Goal: Information Seeking & Learning: Learn about a topic

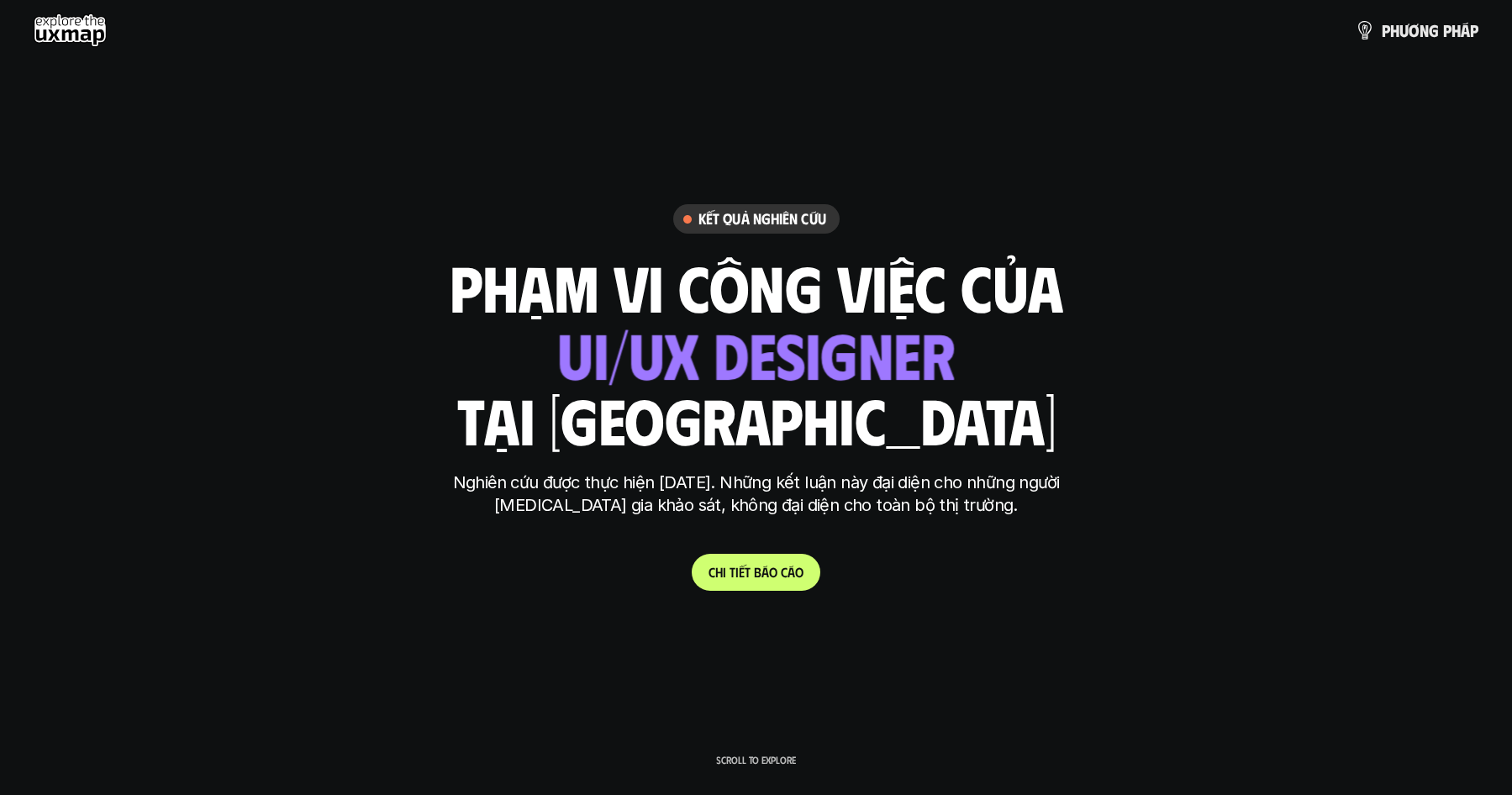
click at [892, 360] on div "ui designer ui/ux designer product designer UX designer ui designer" at bounding box center [755, 352] width 399 height 69
drag, startPoint x: 892, startPoint y: 360, endPoint x: 682, endPoint y: 370, distance: 210.2
click at [682, 370] on div "ui designer ui/ux designer product designer UX designer ui designer" at bounding box center [756, 352] width 398 height 69
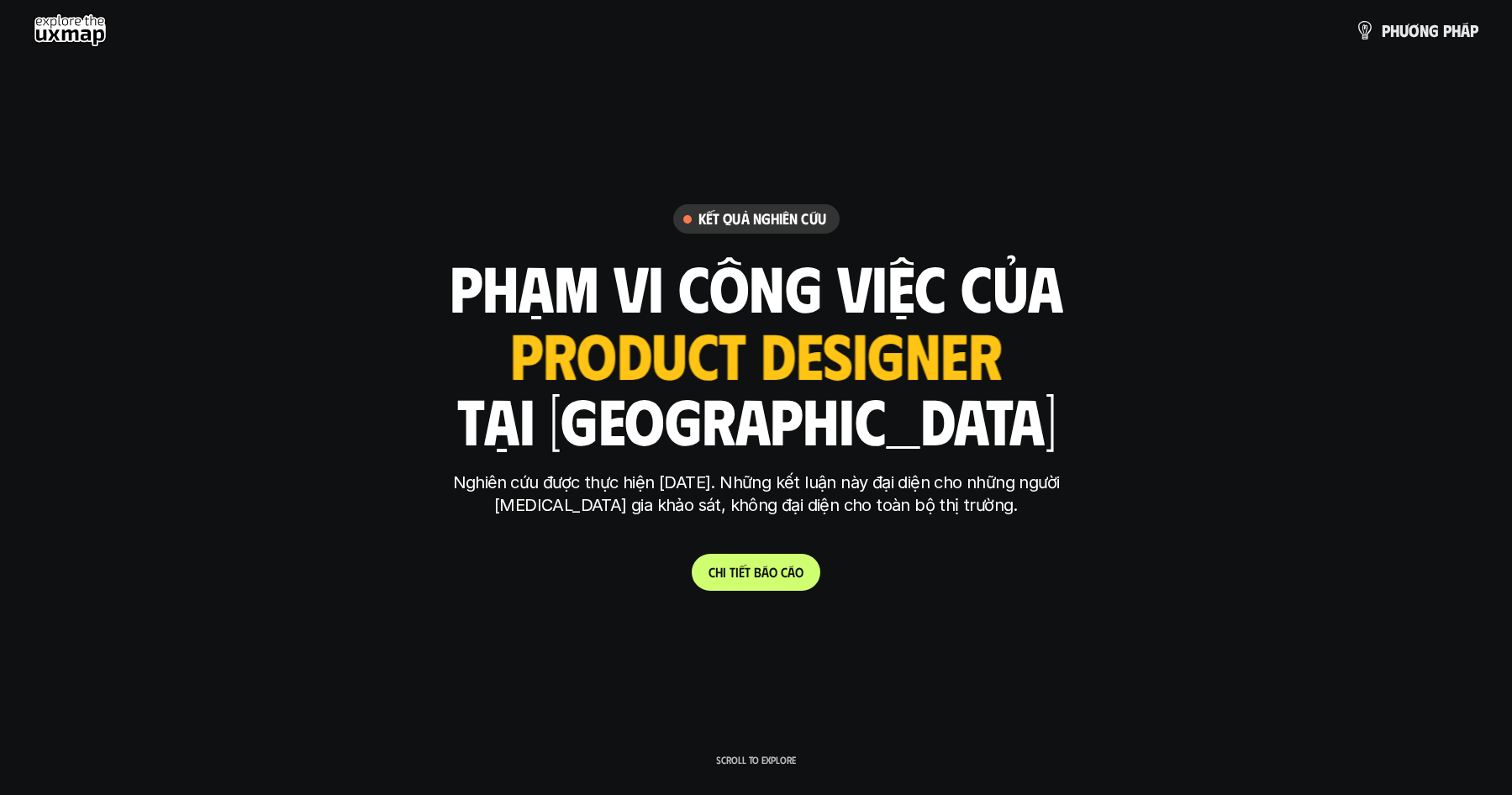
click at [851, 321] on div "ui designer ui/ux designer product designer UX designer ui designer" at bounding box center [756, 352] width 493 height 69
click at [847, 362] on div "ui designer ui/ux designer product designer UX designer ui designer" at bounding box center [756, 352] width 492 height 69
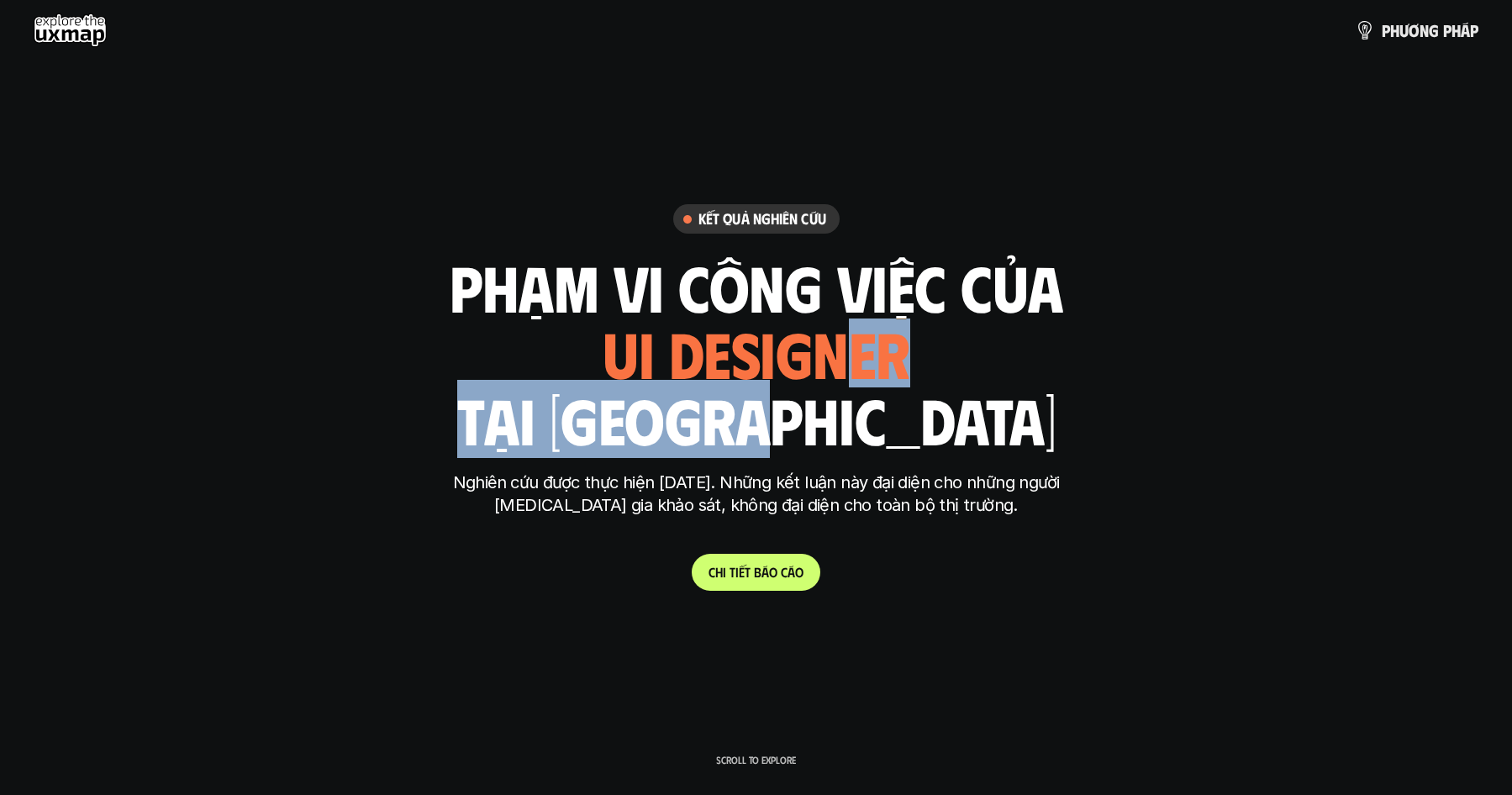
drag, startPoint x: 855, startPoint y: 413, endPoint x: 862, endPoint y: 451, distance: 38.6
click at [862, 451] on div "phạm vi công việc của ui designer ui/ux designer product designer [DEMOGRAPHIC_…" at bounding box center [757, 353] width 614 height 197
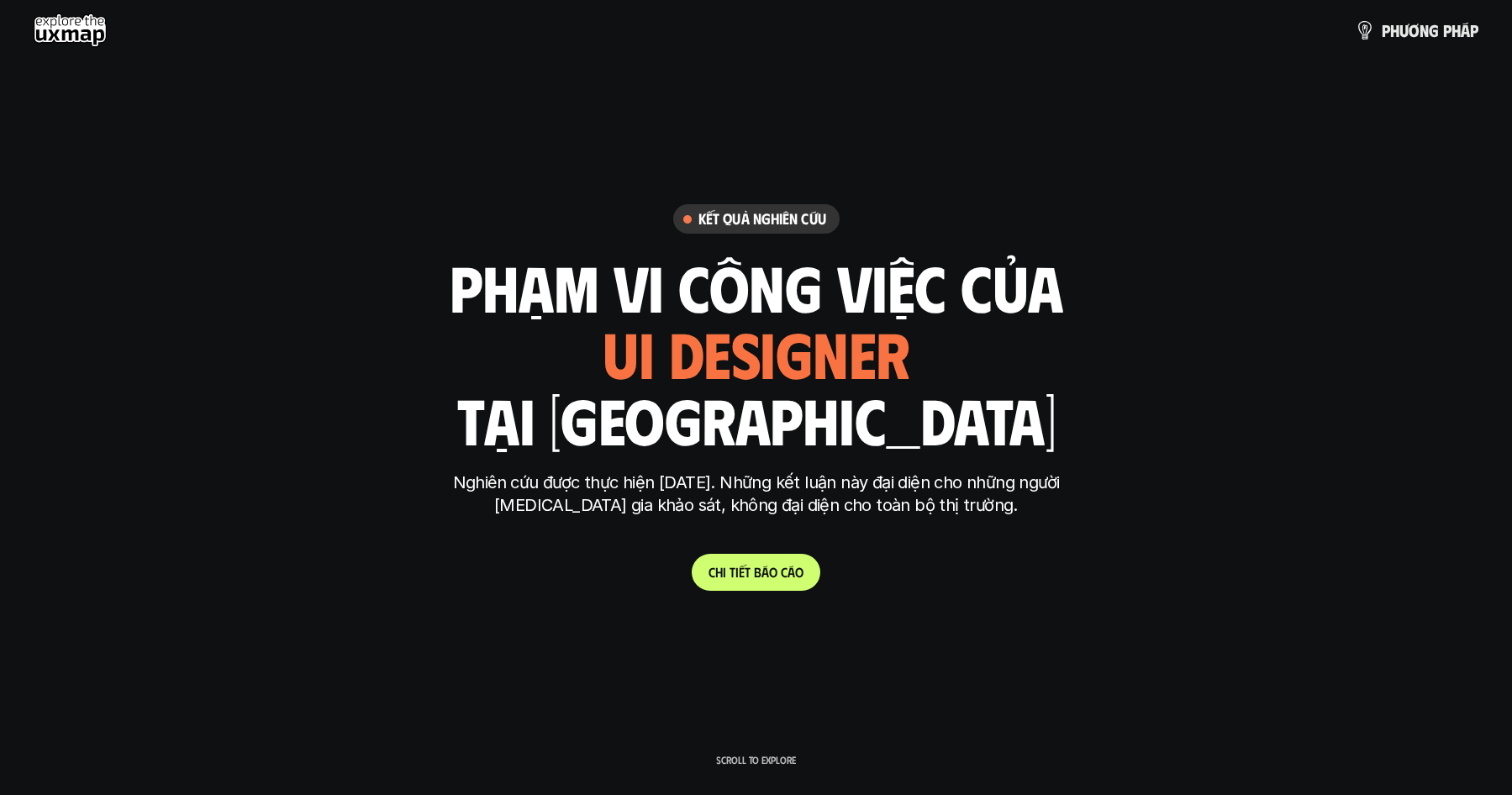
drag, startPoint x: 862, startPoint y: 451, endPoint x: 882, endPoint y: 497, distance: 50.2
click at [882, 497] on p "Nghiên cứu được thực hiện [DATE]. Những kết luận này đại diện cho những người […" at bounding box center [757, 495] width 631 height 45
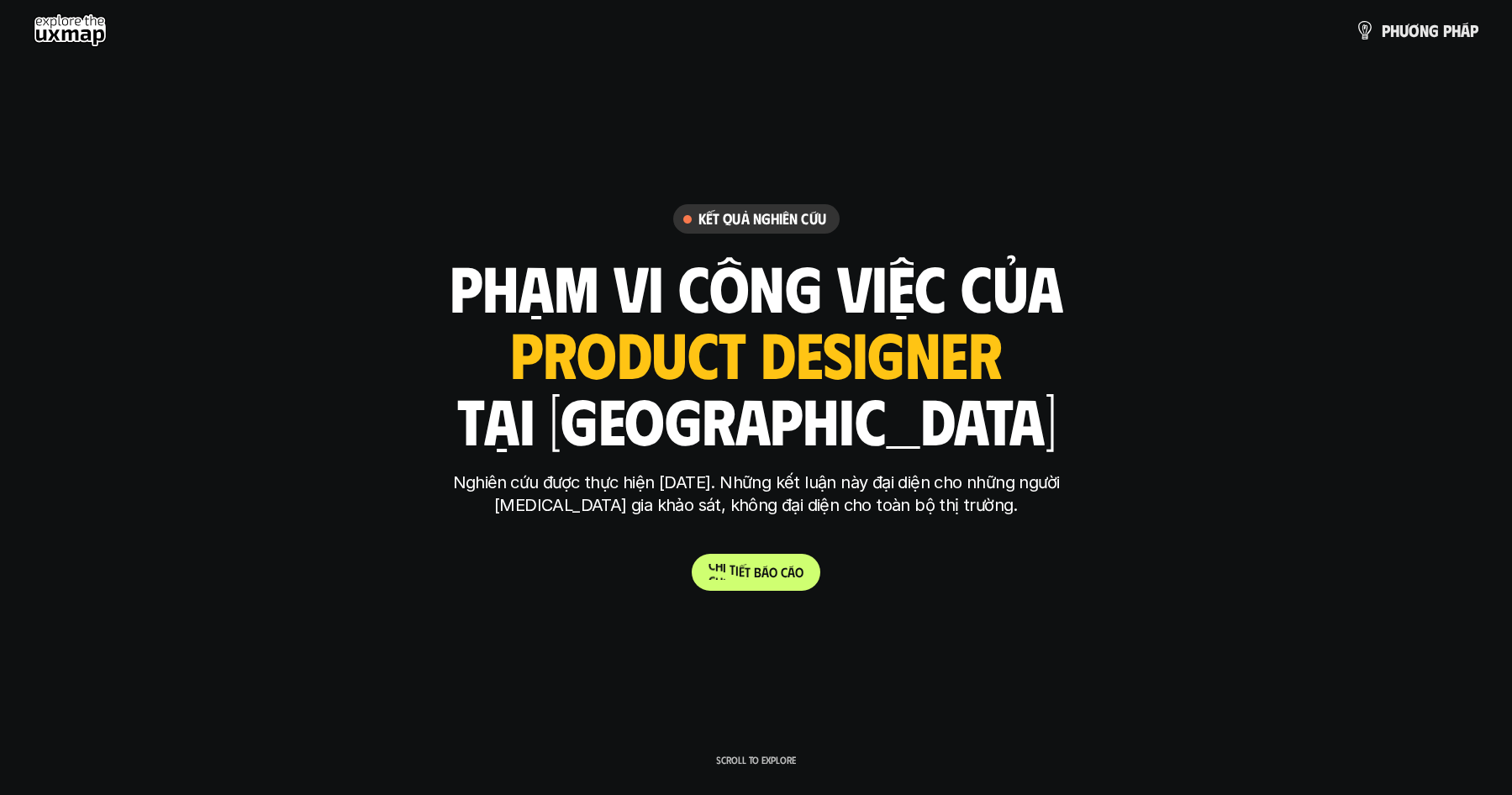
click at [775, 574] on p "C h i t i ế t b á o c á o" at bounding box center [756, 571] width 95 height 16
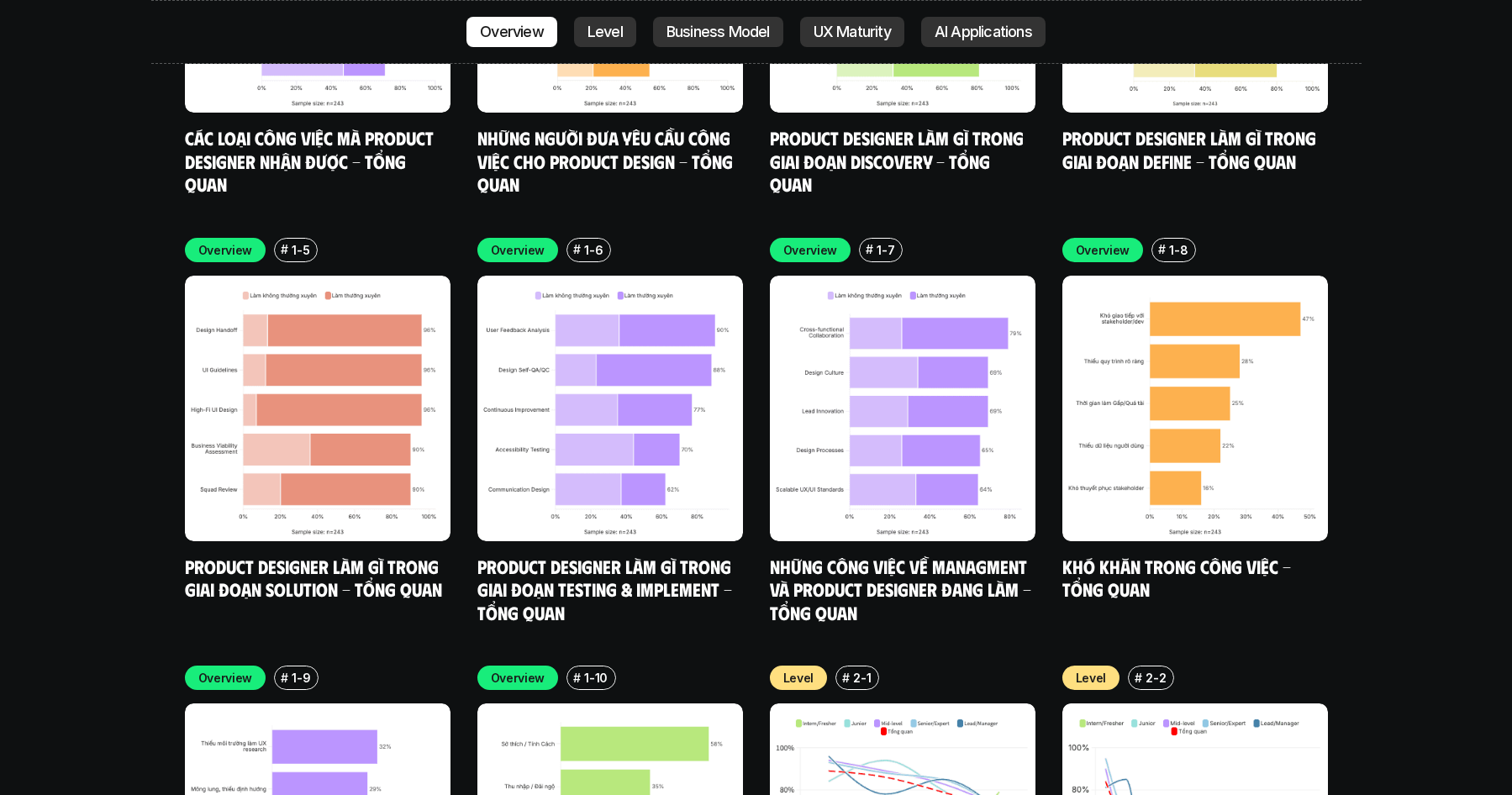
scroll to position [6704, 0]
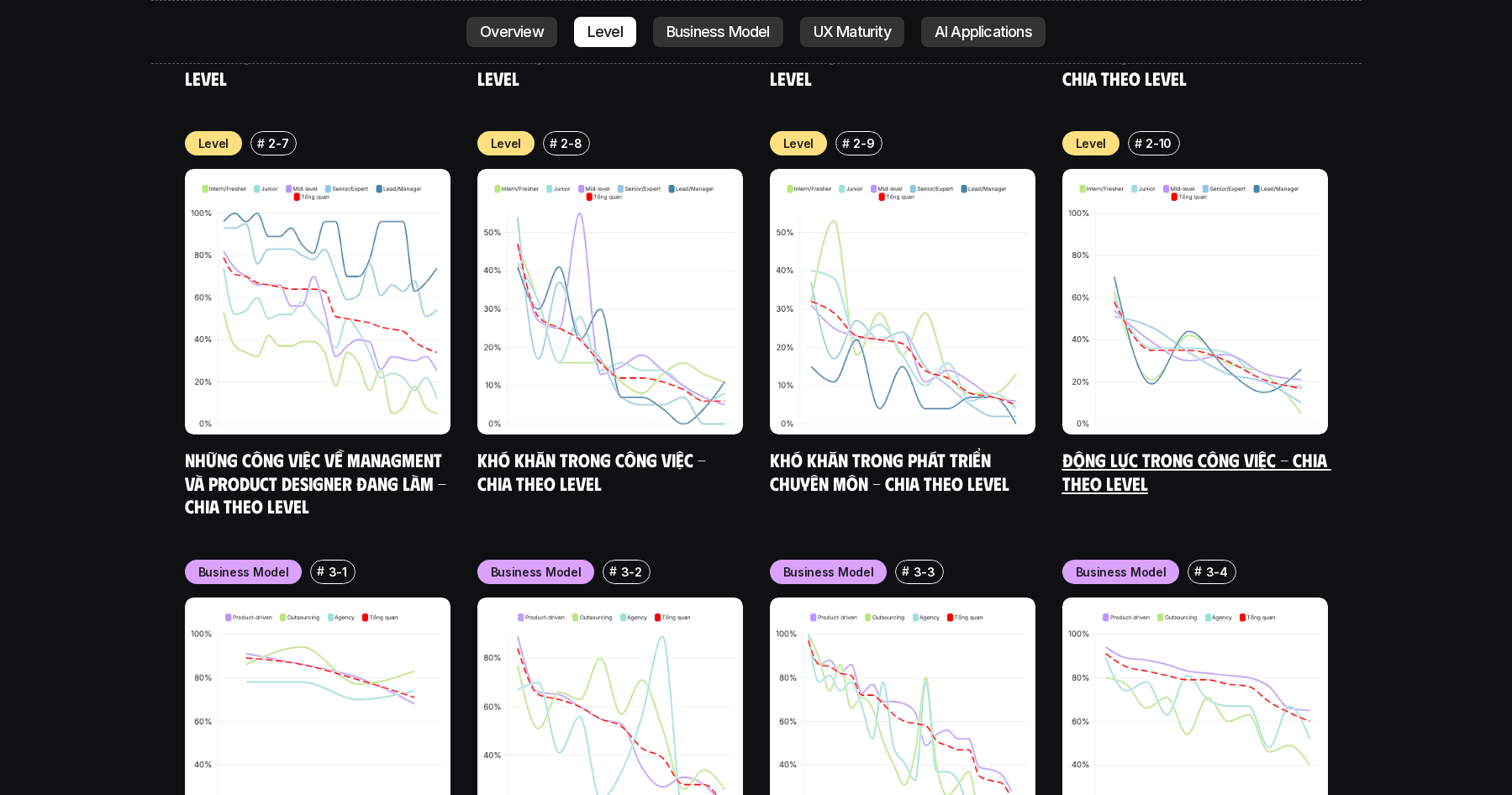
click at [1220, 448] on link "Động lực trong công việc - Chia theo Level" at bounding box center [1197, 471] width 269 height 46
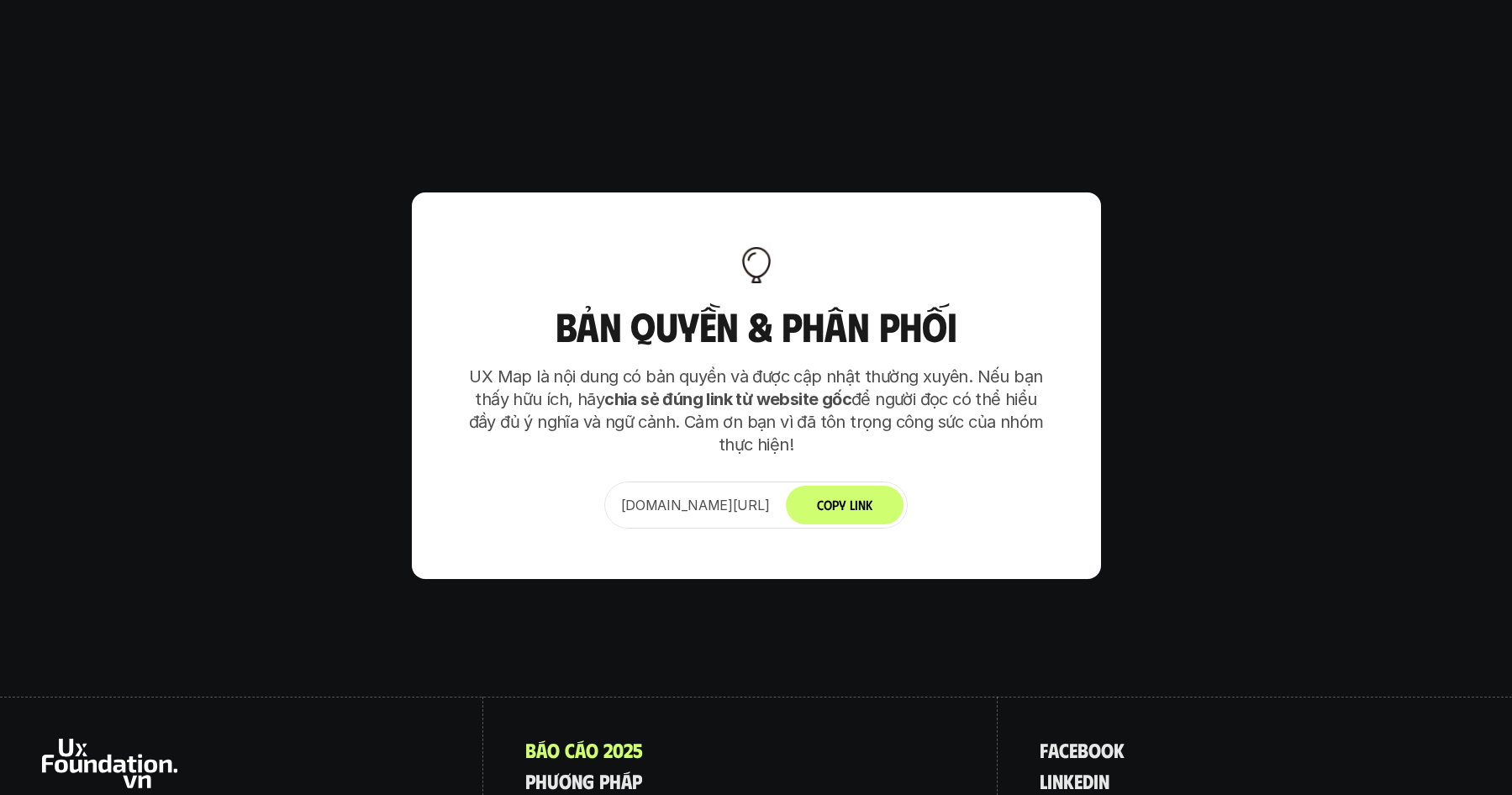
scroll to position [10765, 0]
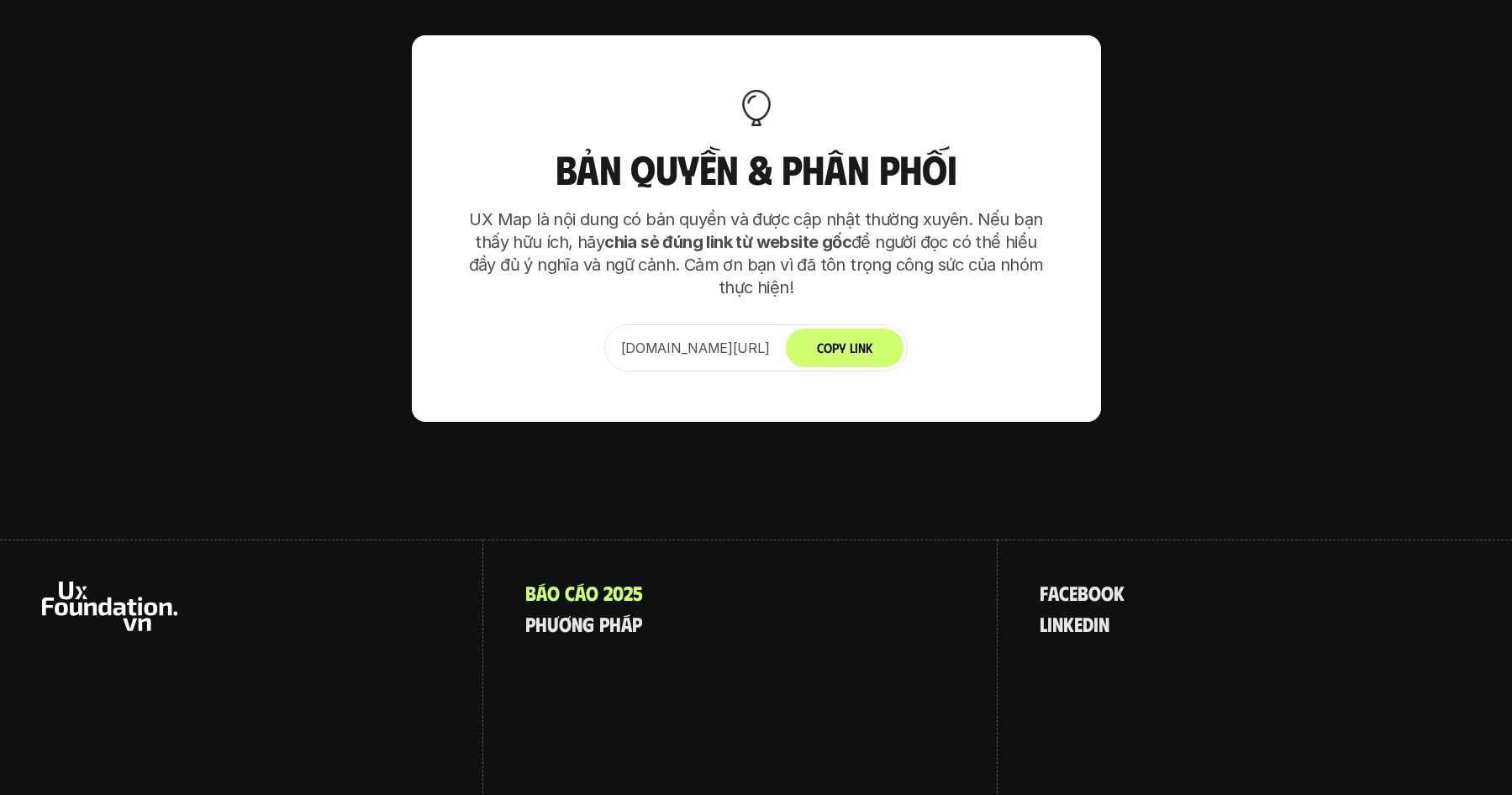
drag, startPoint x: 1435, startPoint y: 660, endPoint x: 1470, endPoint y: 664, distance: 35.2
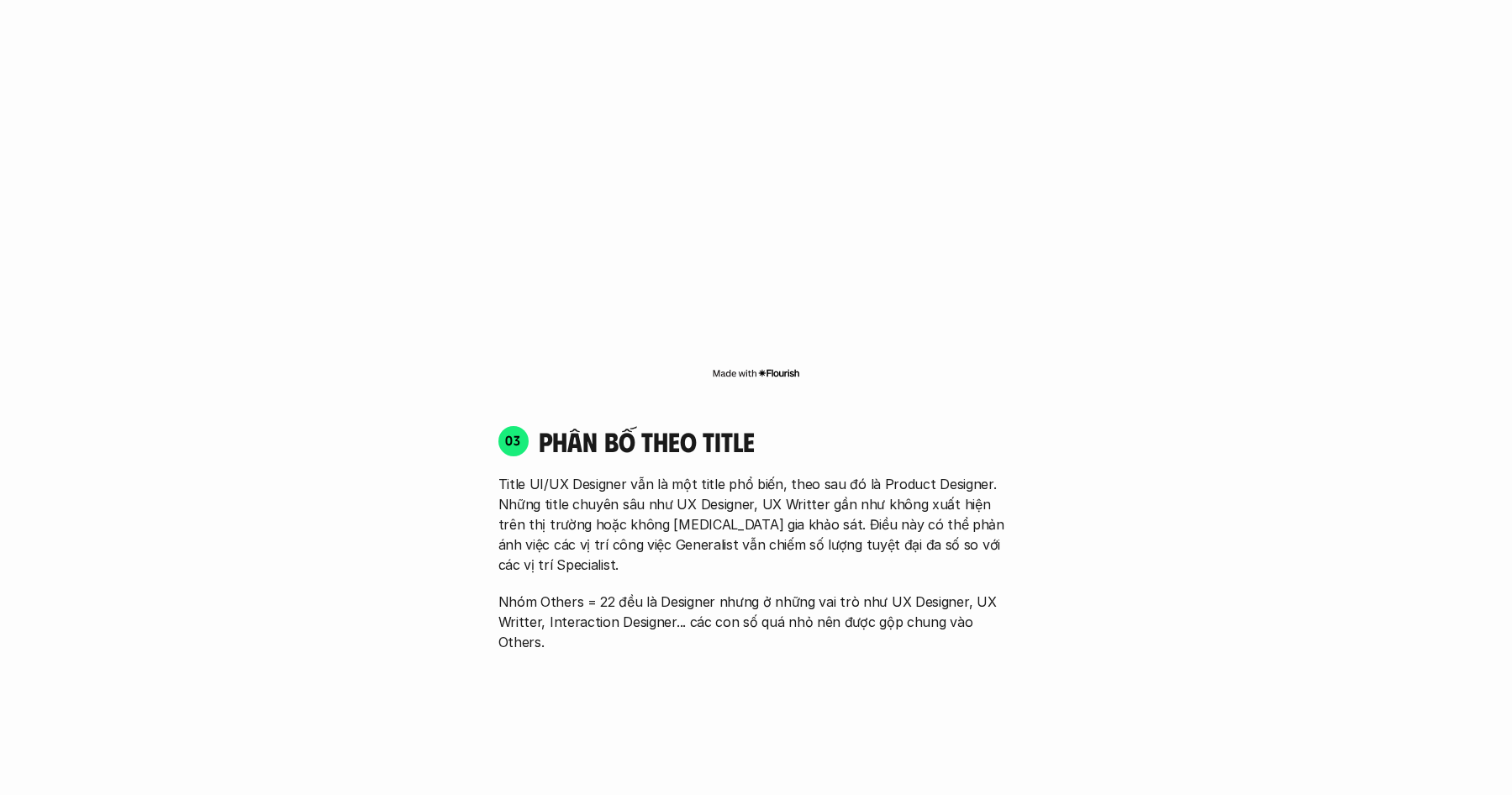
scroll to position [0, 0]
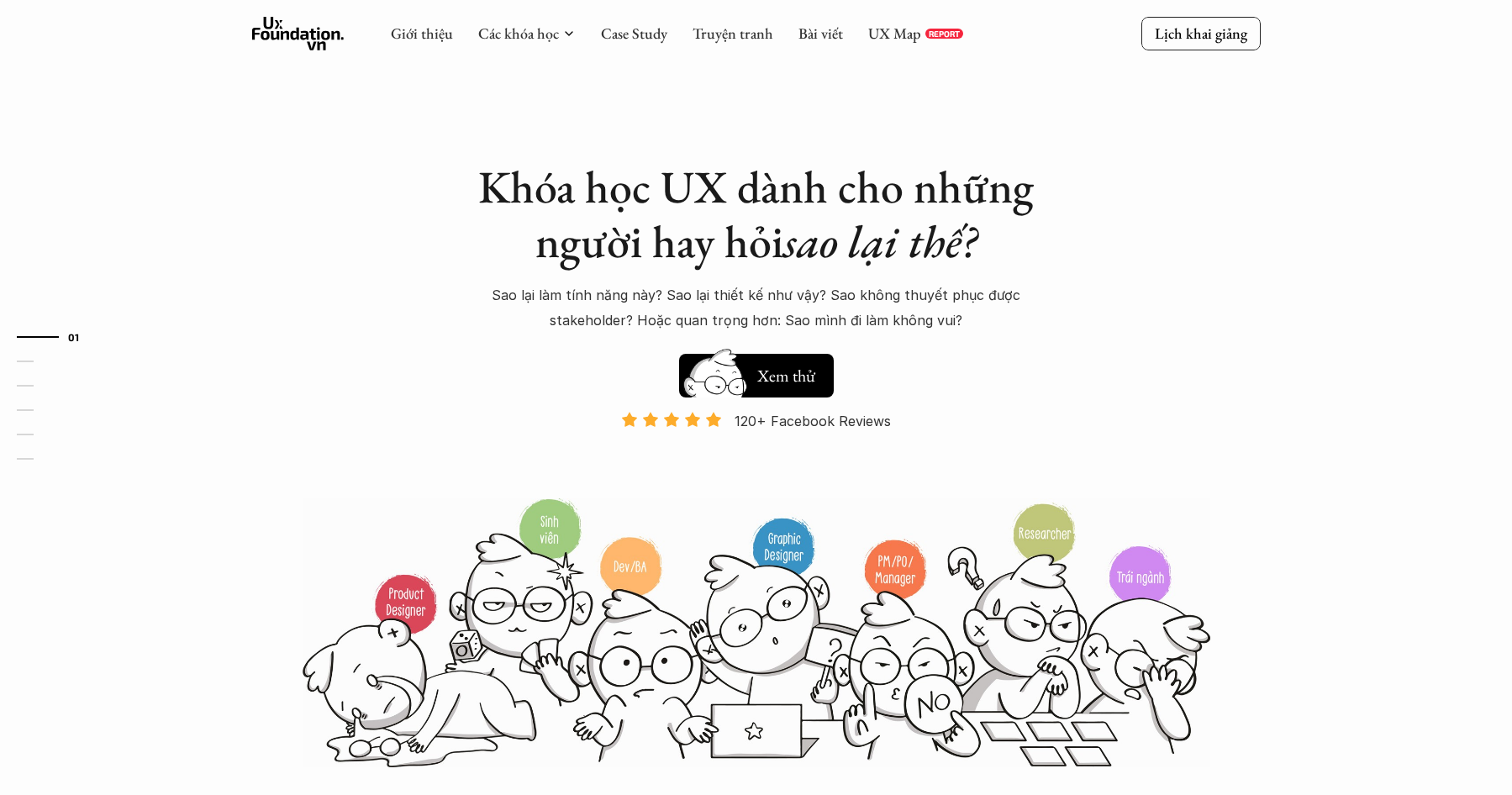
click at [451, 196] on div "Khóa học UX dành cho những người hay hỏi sao lại thế? Sao lại làm tính năng này…" at bounding box center [756, 385] width 1009 height 769
click at [1109, 506] on img at bounding box center [756, 633] width 908 height 273
click at [1109, 494] on div "Khóa học UX dành cho những người hay hỏi sao lại thế? Sao lại làm tính năng này…" at bounding box center [756, 385] width 1009 height 769
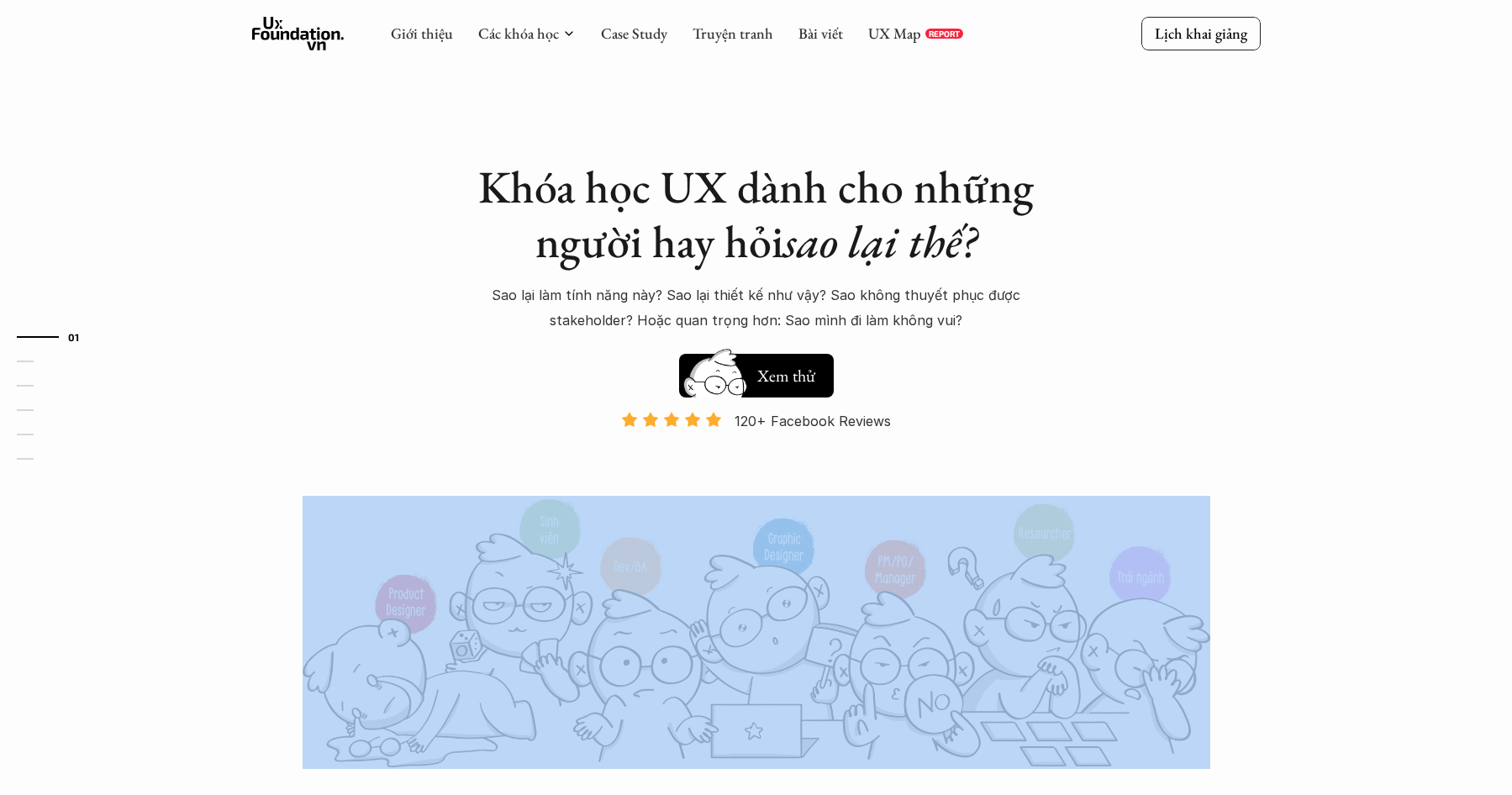
click at [1109, 492] on div "Khóa học UX dành cho những người hay hỏi sao lại thế? Sao lại làm tính năng này…" at bounding box center [756, 385] width 1009 height 769
drag, startPoint x: 1109, startPoint y: 492, endPoint x: 976, endPoint y: 475, distance: 134.1
click at [976, 475] on div "120+ Facebook Reviews Và đang giảm dần do Facebook ra tính năng Locked Profile …" at bounding box center [756, 454] width 588 height 85
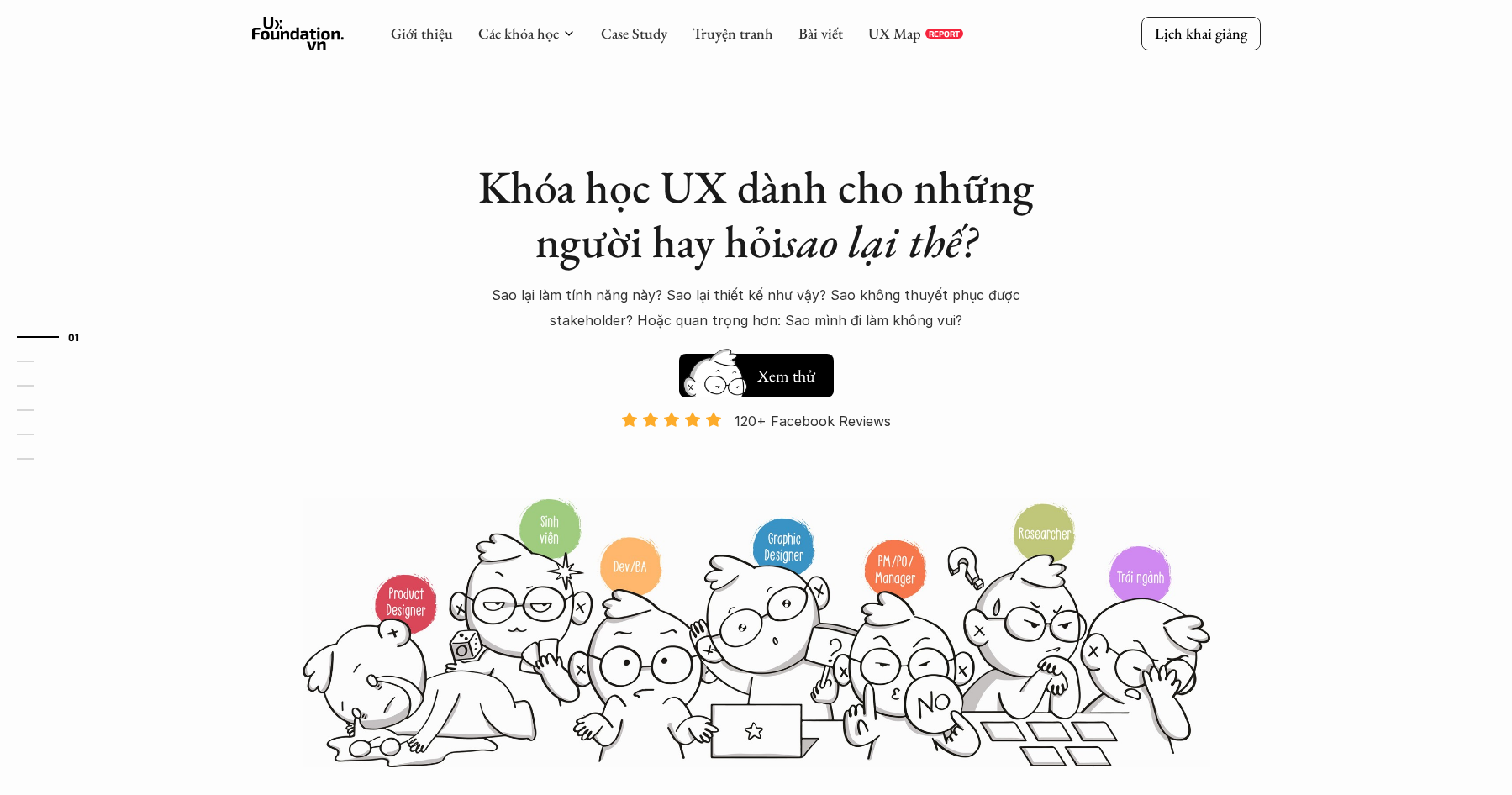
click at [1133, 370] on div "Khóa học UX dành cho những người hay hỏi sao lại thế? Sao lại làm tính năng này…" at bounding box center [756, 385] width 1009 height 769
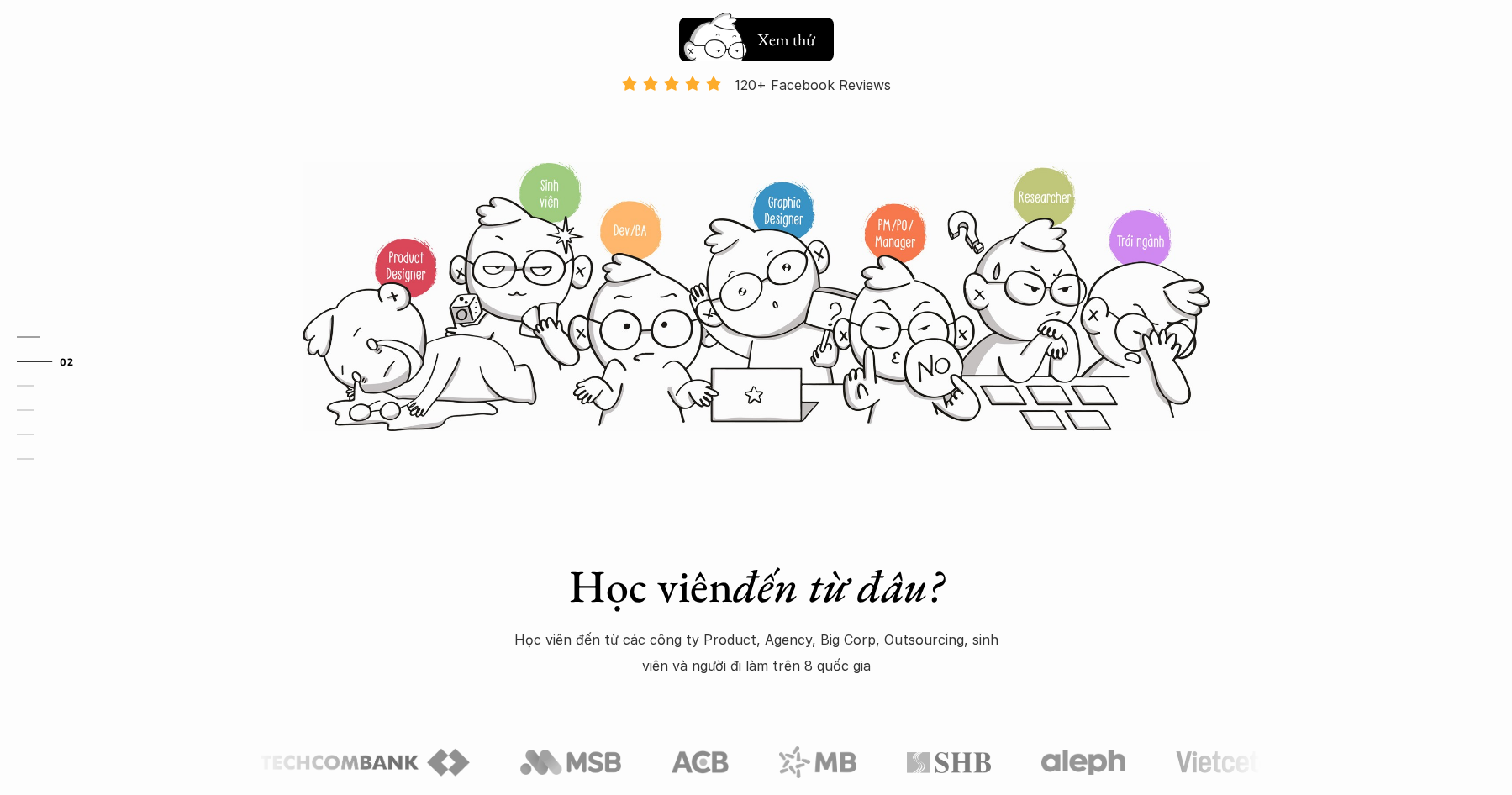
scroll to position [757, 0]
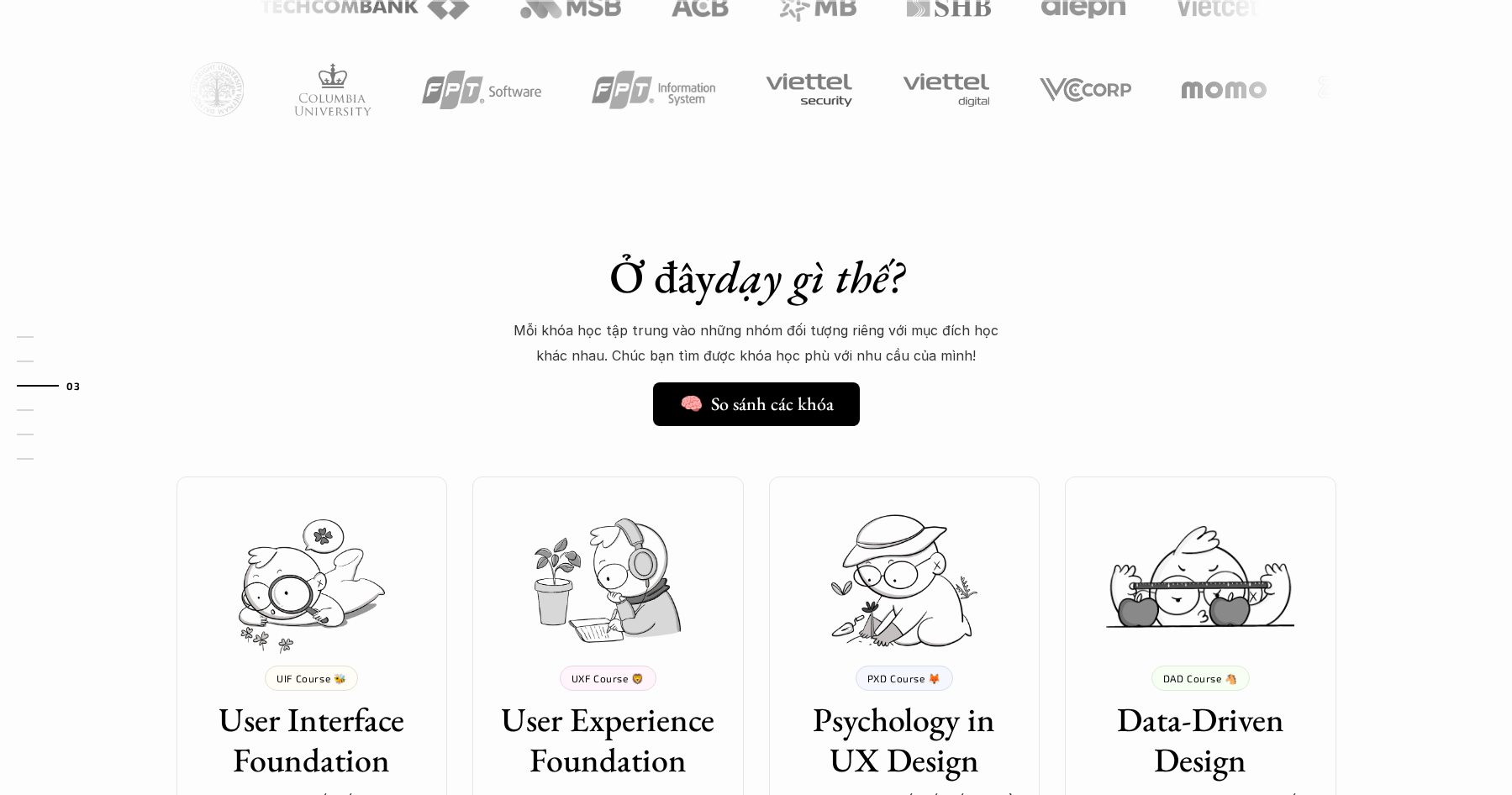
click at [1072, 379] on div "Ở đây dạy gì thế? 🧠 So sánh các khóa Mỗi khóa học tập trung vào những nhóm đối …" at bounding box center [757, 661] width 1211 height 908
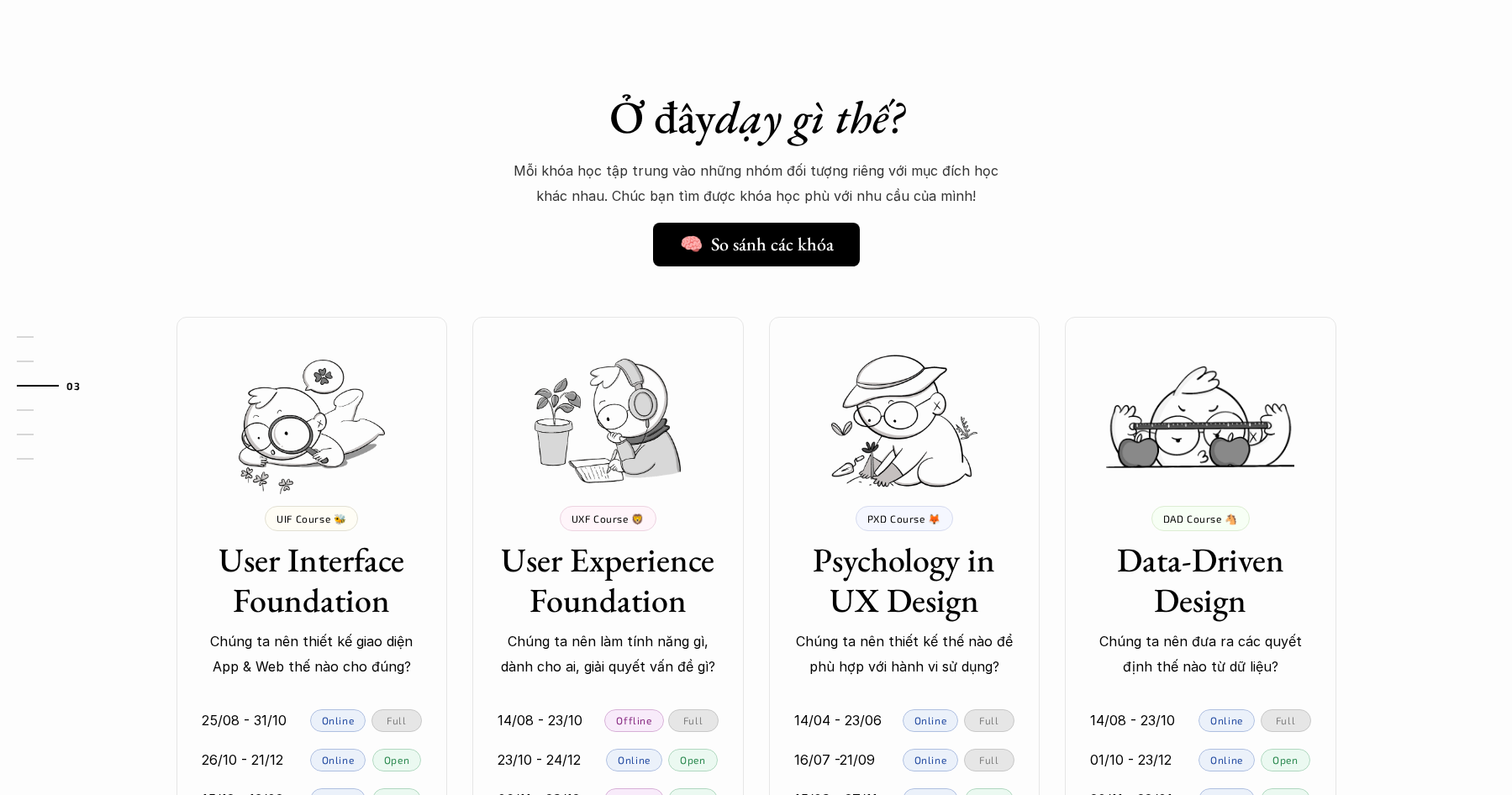
scroll to position [1346, 0]
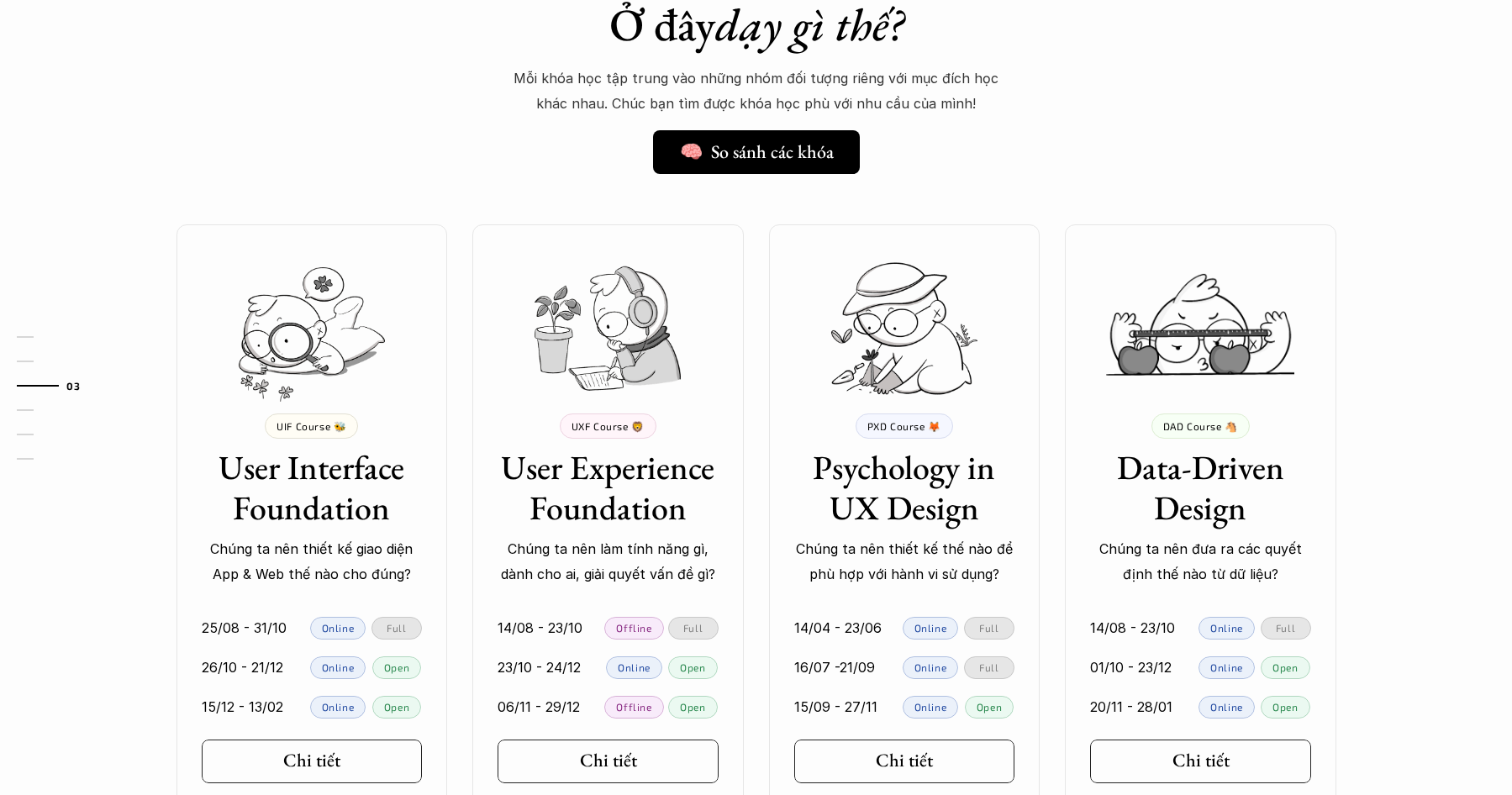
click at [1164, 384] on div at bounding box center [1200, 329] width 146 height 146
click at [1057, 527] on div "💰 8,000,000 VND UIF Course 🐝 User Interface Foundation Chúng ta nên thiết kế gi…" at bounding box center [757, 523] width 1211 height 597
click at [1058, 527] on div "💰 8,000,000 VND UIF Course 🐝 User Interface Foundation Chúng ta nên thiết kế gi…" at bounding box center [757, 523] width 1211 height 597
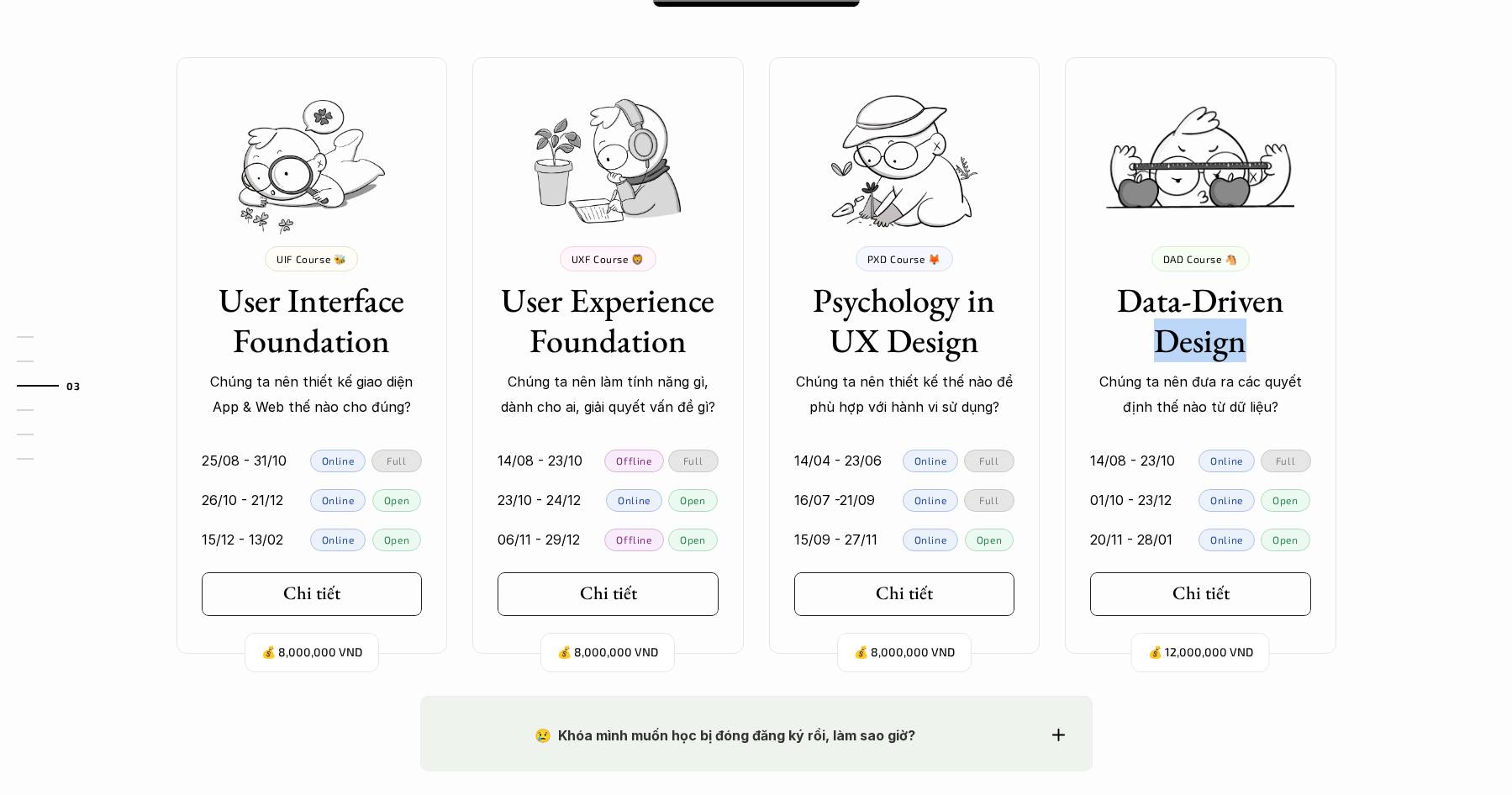
scroll to position [1513, 0]
click at [1058, 561] on div "💰 8,000,000 VND UIF Course 🐝 User Interface Foundation Chúng ta nên thiết kế gi…" at bounding box center [757, 354] width 1211 height 597
drag, startPoint x: 1049, startPoint y: 534, endPoint x: 1071, endPoint y: 530, distance: 22.4
click at [1070, 530] on div "💰 8,000,000 VND UIF Course 🐝 User Interface Foundation Chúng ta nên thiết kế gi…" at bounding box center [757, 354] width 1211 height 597
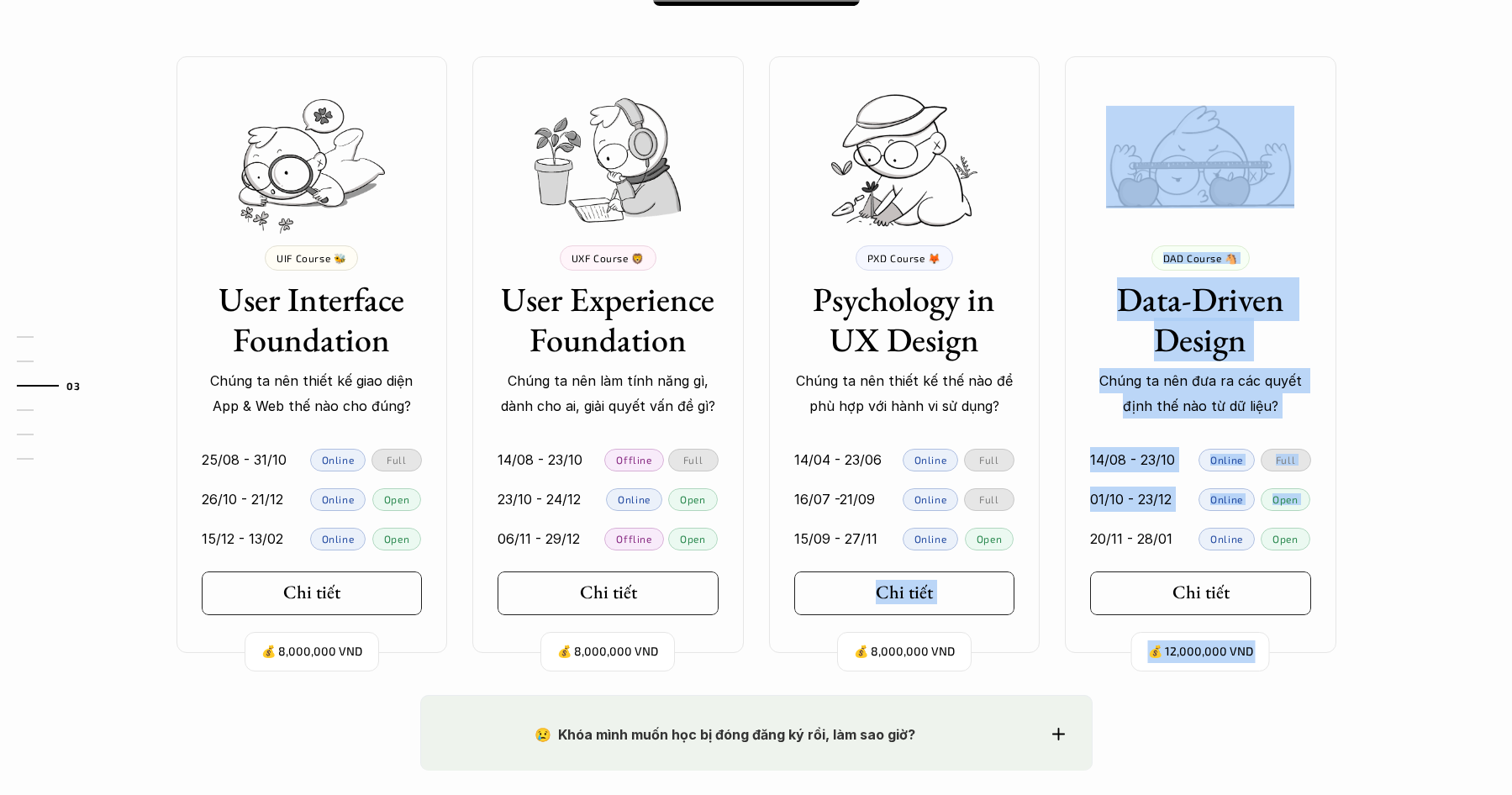
drag, startPoint x: 1071, startPoint y: 530, endPoint x: 1215, endPoint y: 443, distance: 168.2
click at [1431, 404] on div "Ở đây dạy gì thế? 🧠 So sánh các khóa Mỗi khóa học tập trung vào những nhóm đối …" at bounding box center [756, 228] width 1512 height 932
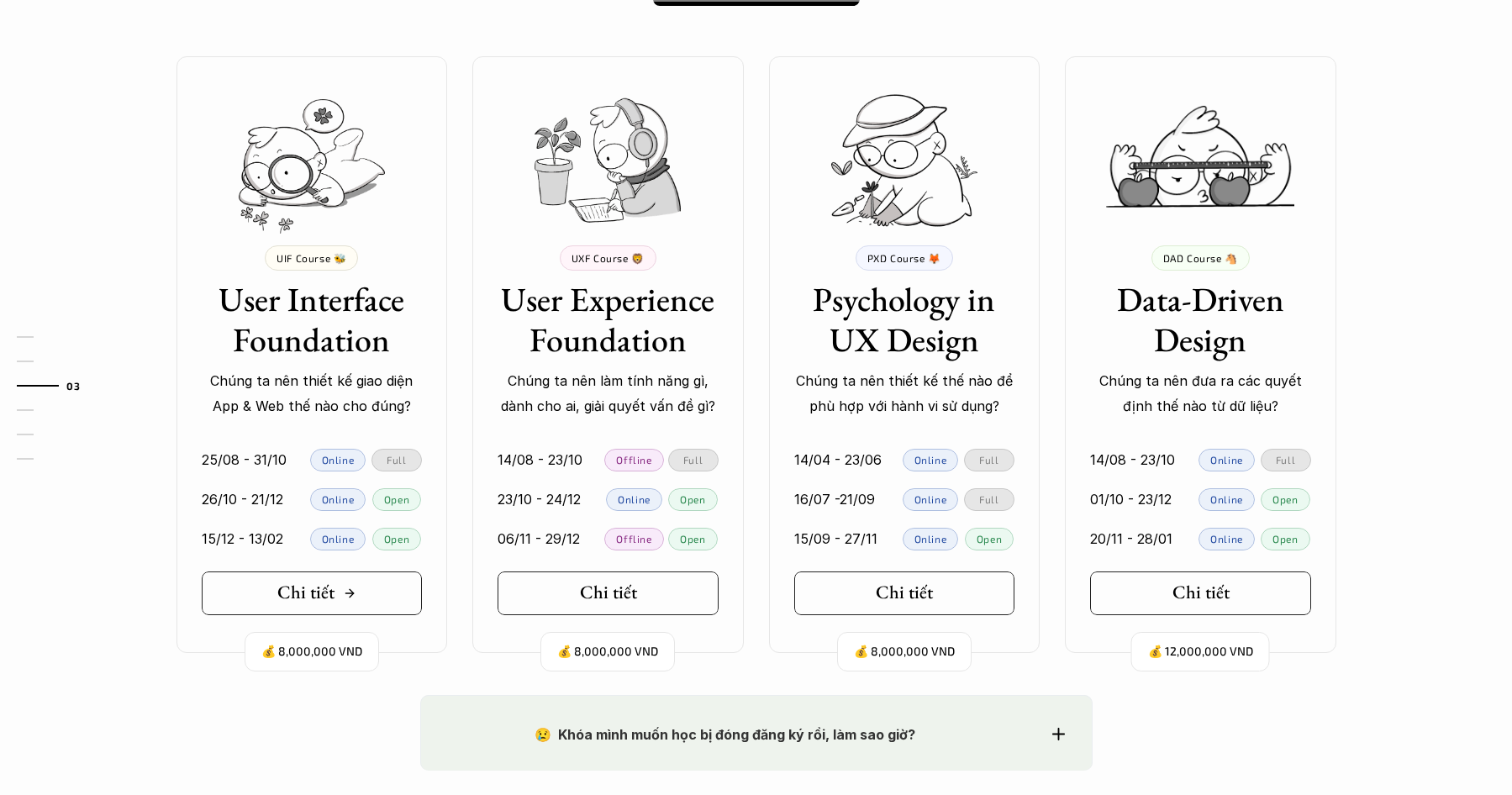
click at [333, 592] on h5 "Chi tiết" at bounding box center [306, 592] width 57 height 22
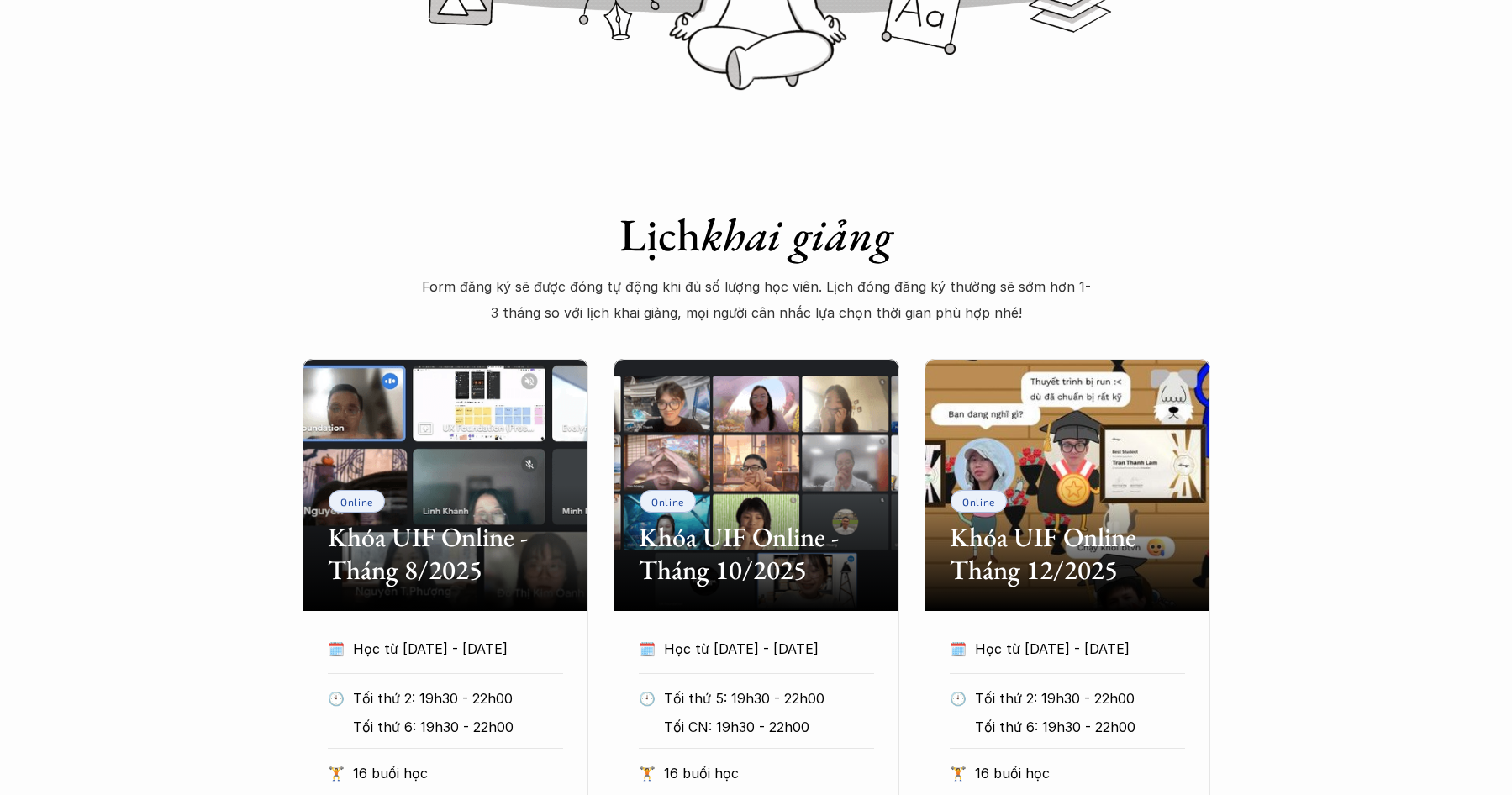
scroll to position [673, 0]
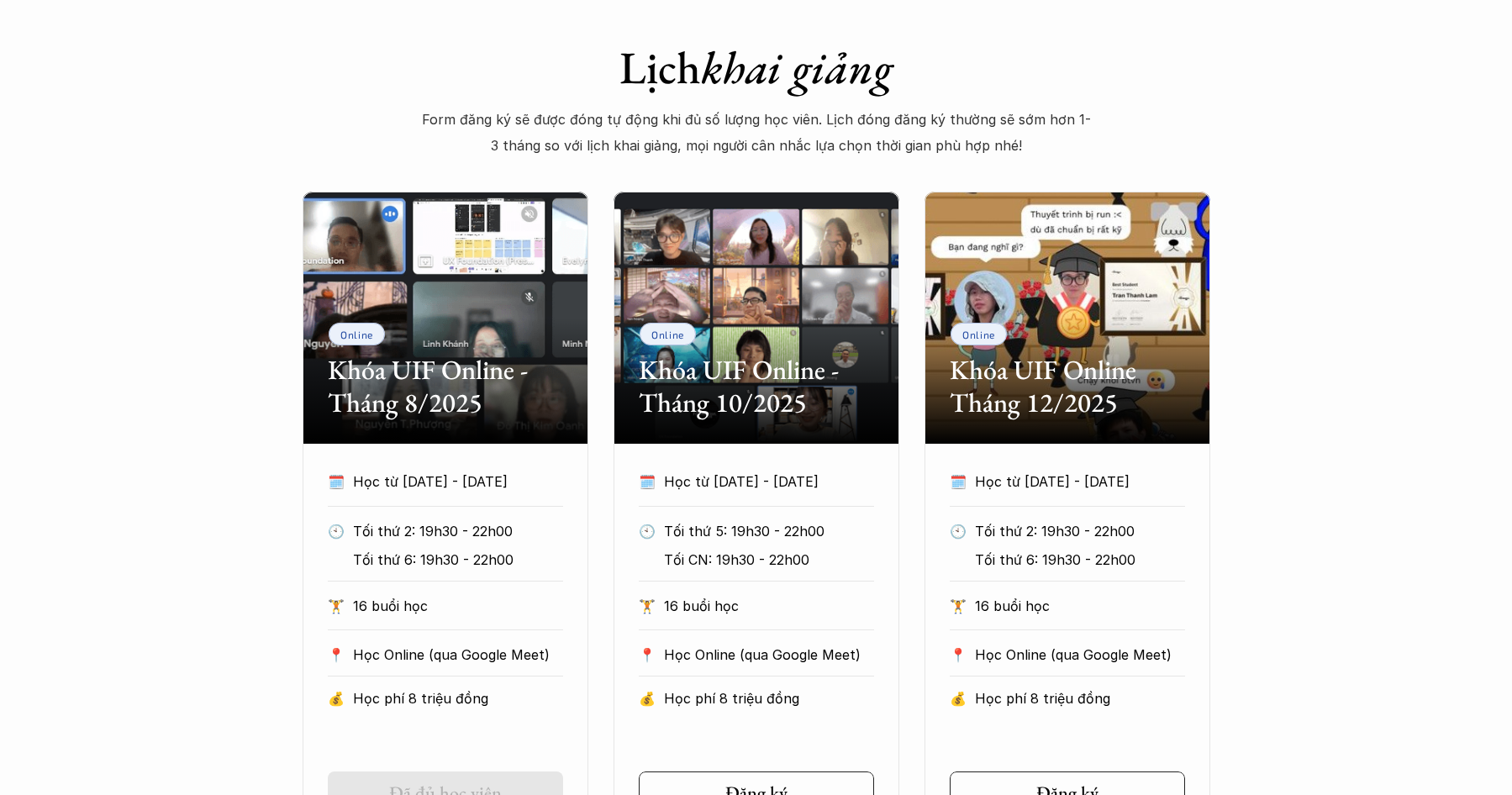
drag, startPoint x: 1317, startPoint y: 339, endPoint x: 1312, endPoint y: 461, distance: 122.1
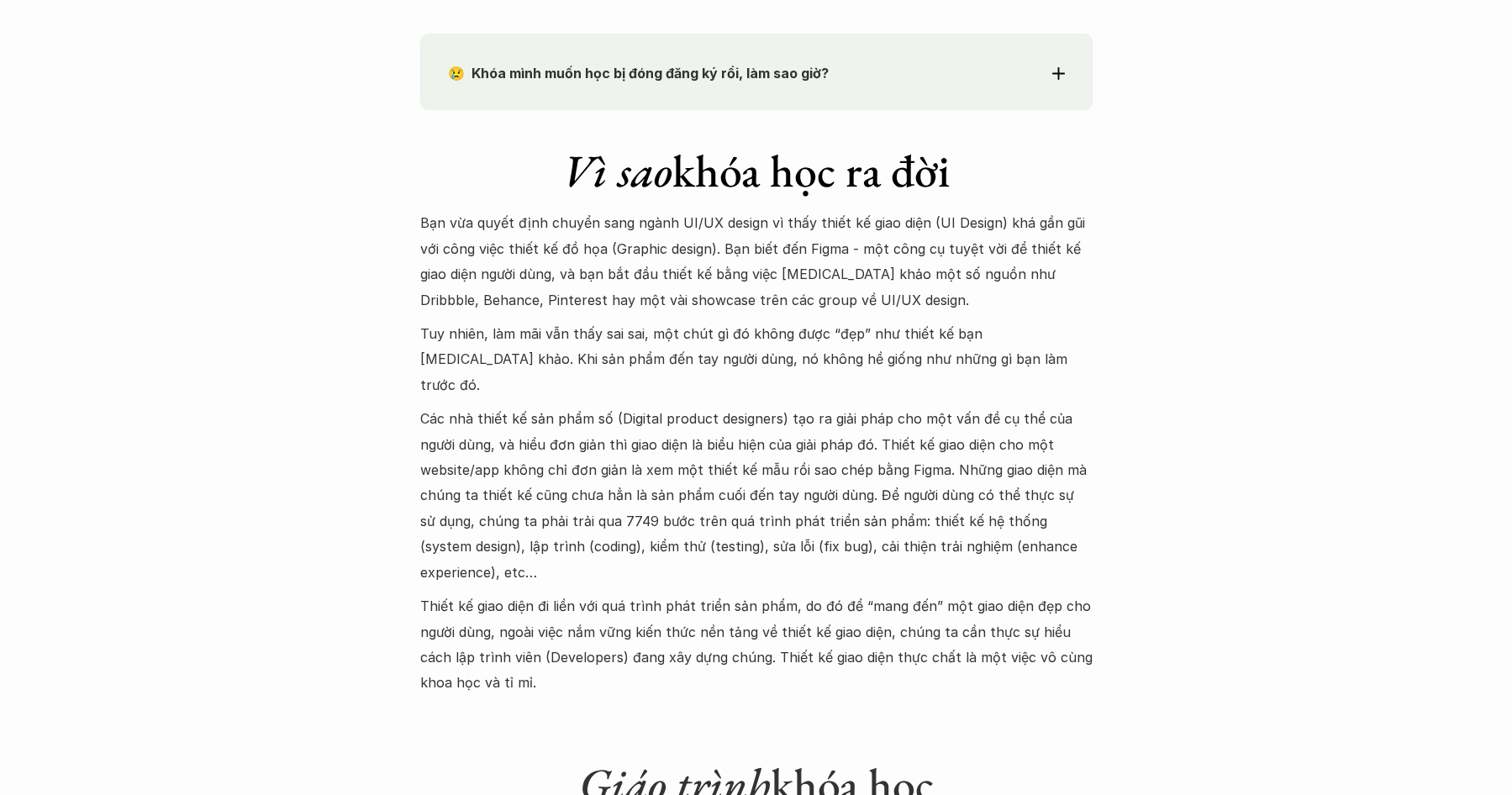
scroll to position [1934, 0]
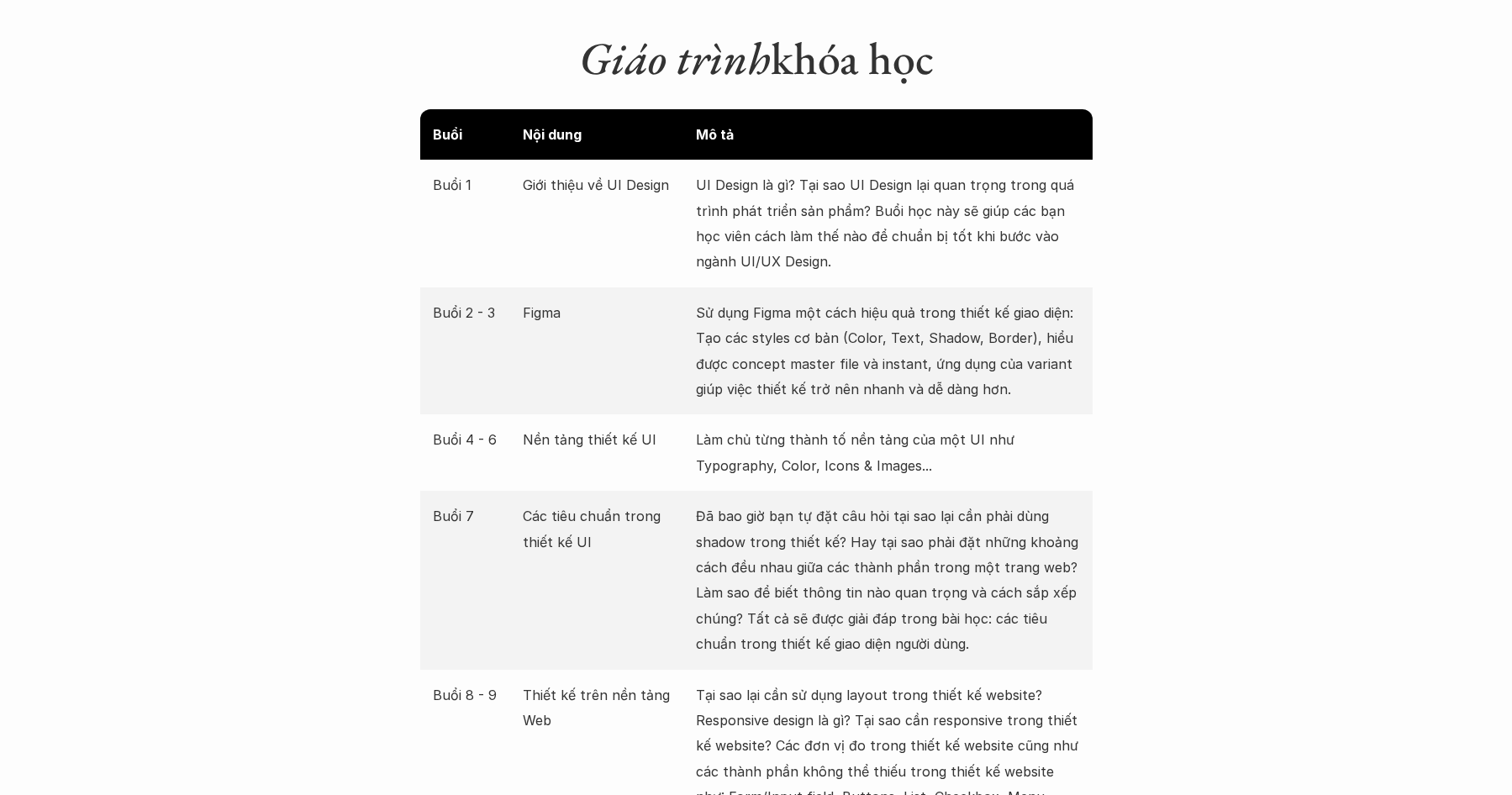
scroll to position [2270, 0]
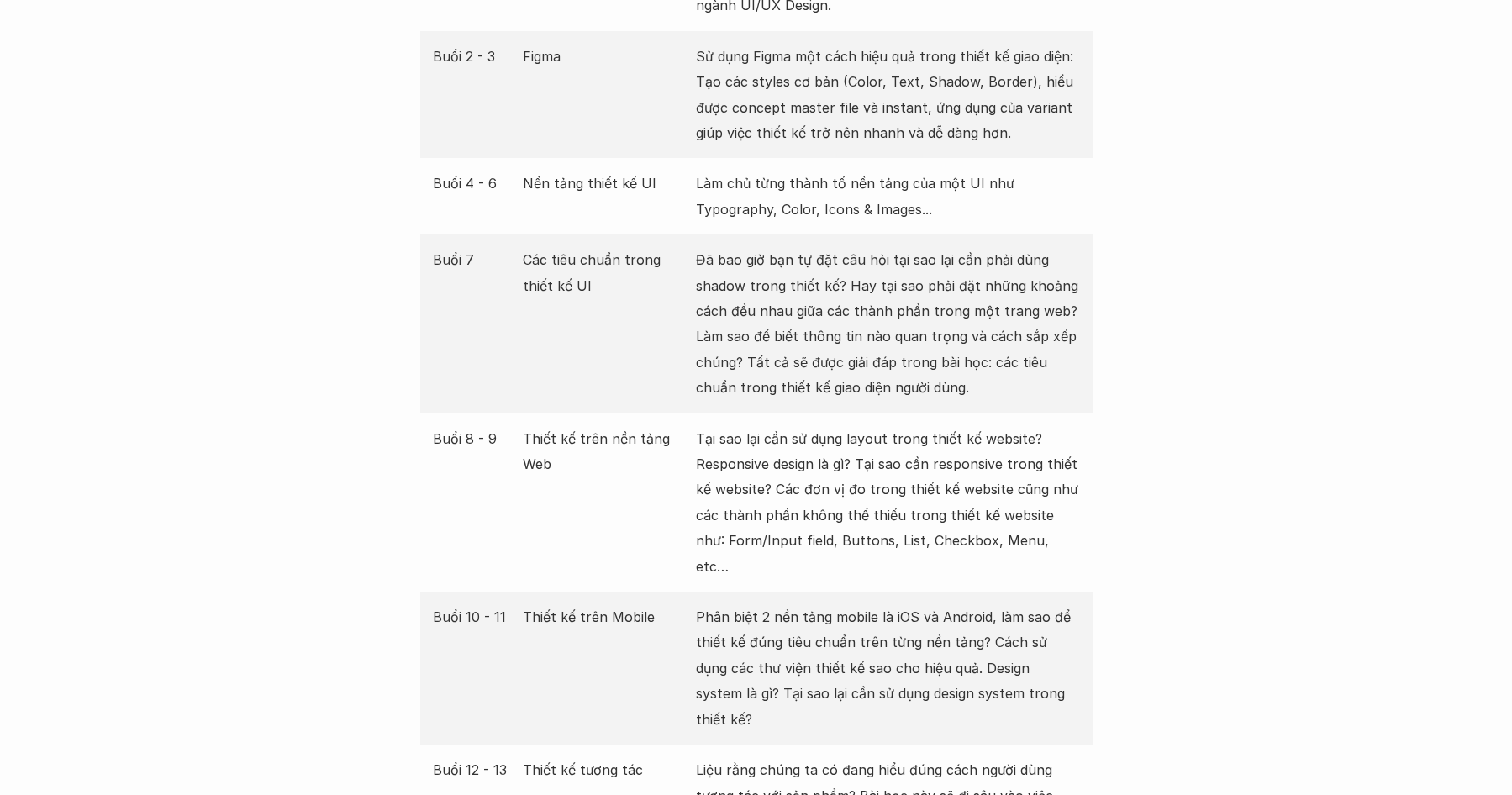
scroll to position [2522, 0]
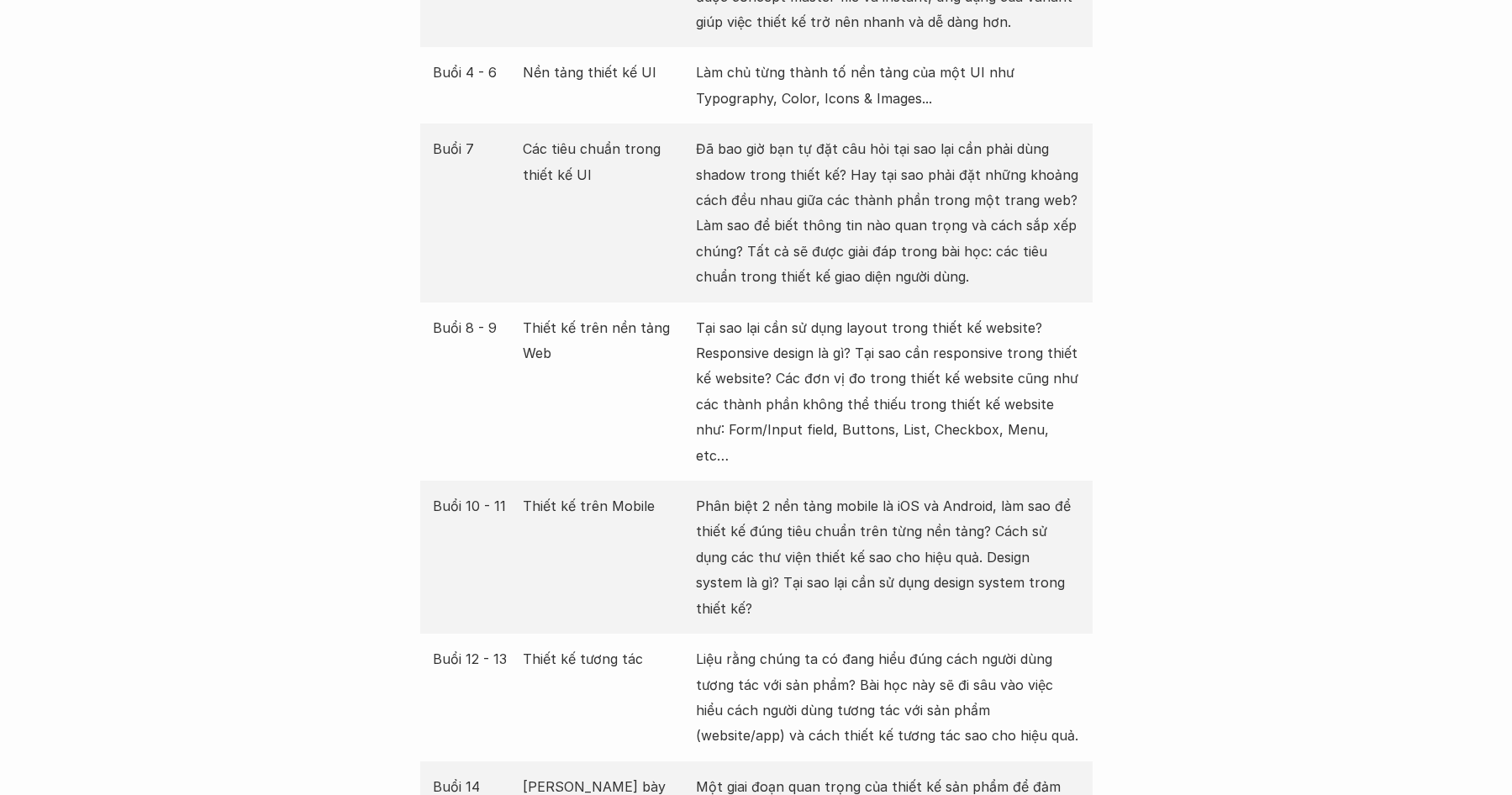
scroll to position [2774, 0]
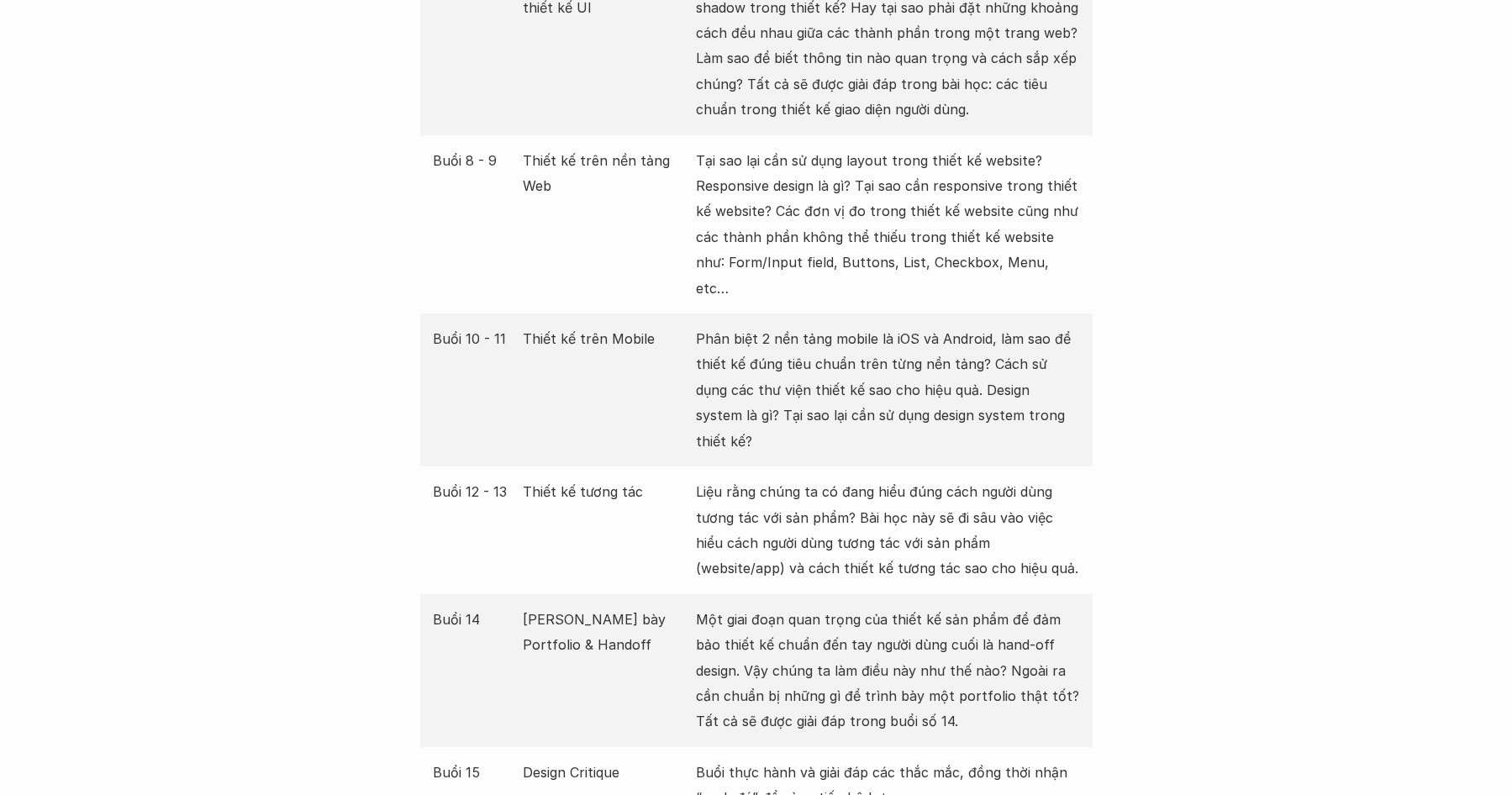
click at [1109, 412] on div "Giới thiệu Các khóa học Case Study Truyện tranh Bài viết UX Map REPORT Lịch kha…" at bounding box center [756, 660] width 1512 height 6870
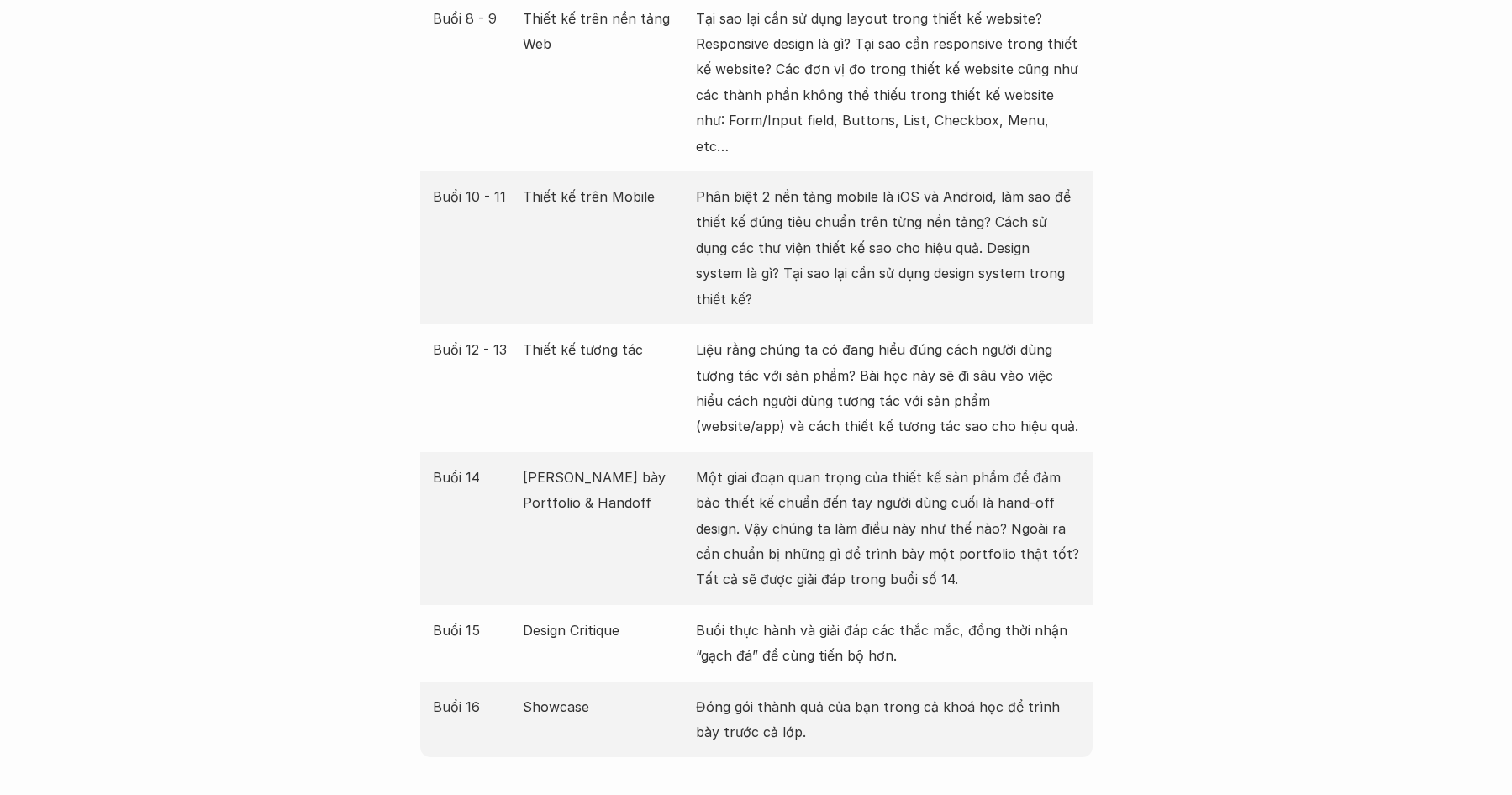
scroll to position [2943, 0]
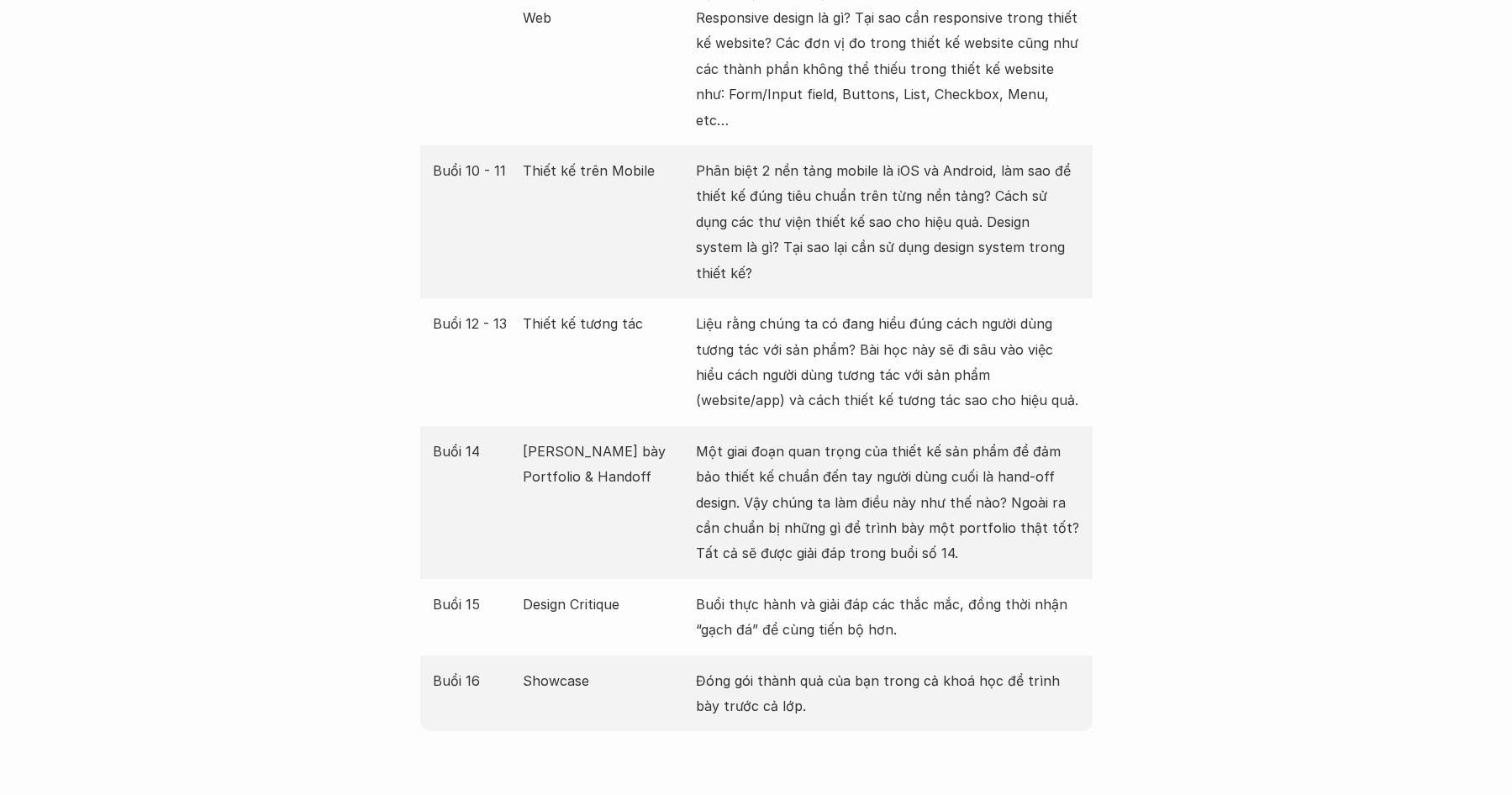
click at [1109, 412] on div "Giới thiệu Các khóa học Case Study Truyện tranh Bài viết UX Map REPORT Lịch kha…" at bounding box center [756, 492] width 1512 height 6870
drag, startPoint x: 1109, startPoint y: 412, endPoint x: 1114, endPoint y: 444, distance: 32.4
click at [1114, 444] on div "Giới thiệu Các khóa học Case Study Truyện tranh Bài viết UX Map REPORT Lịch kha…" at bounding box center [756, 492] width 1512 height 6870
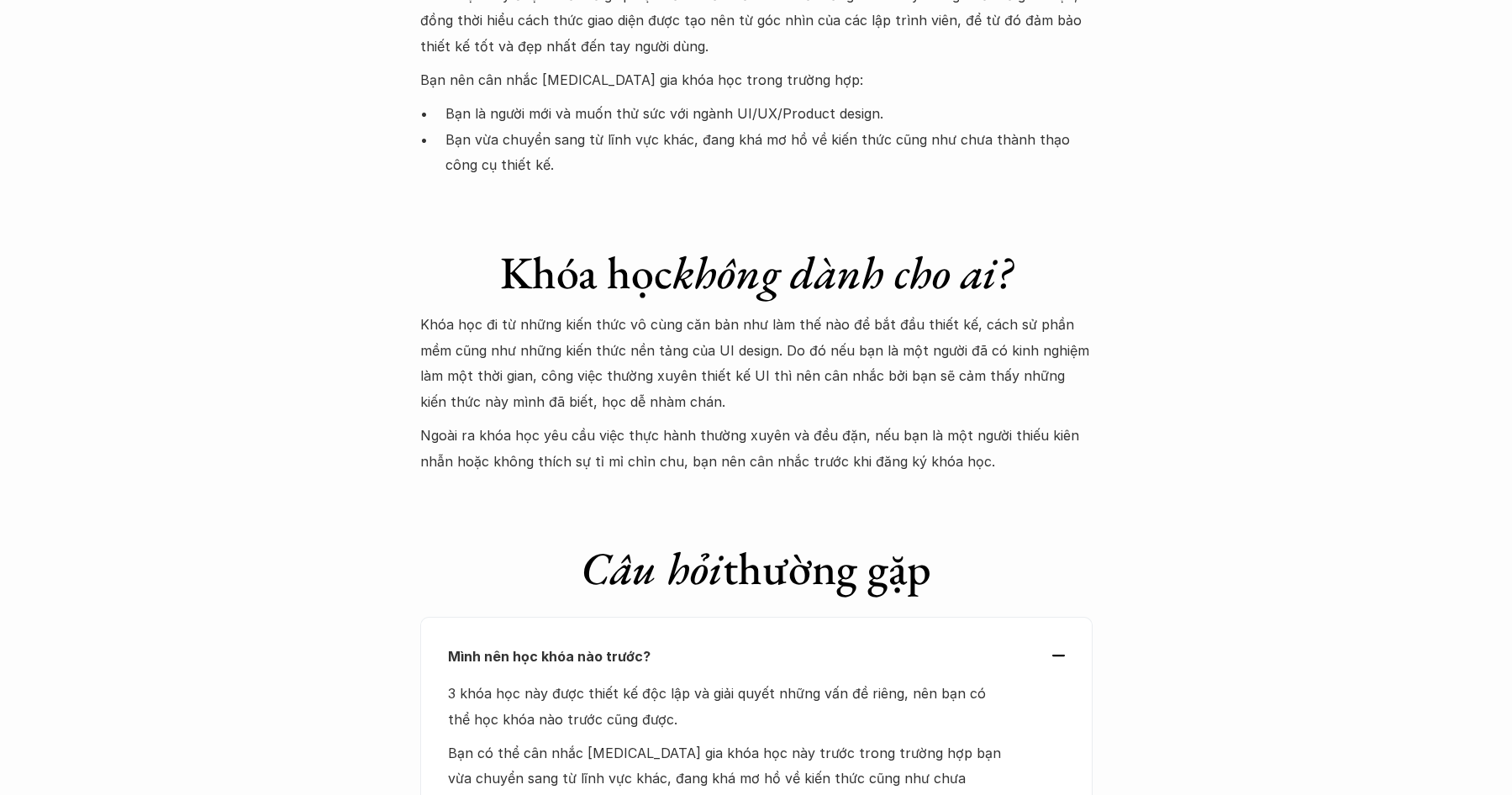
scroll to position [4877, 0]
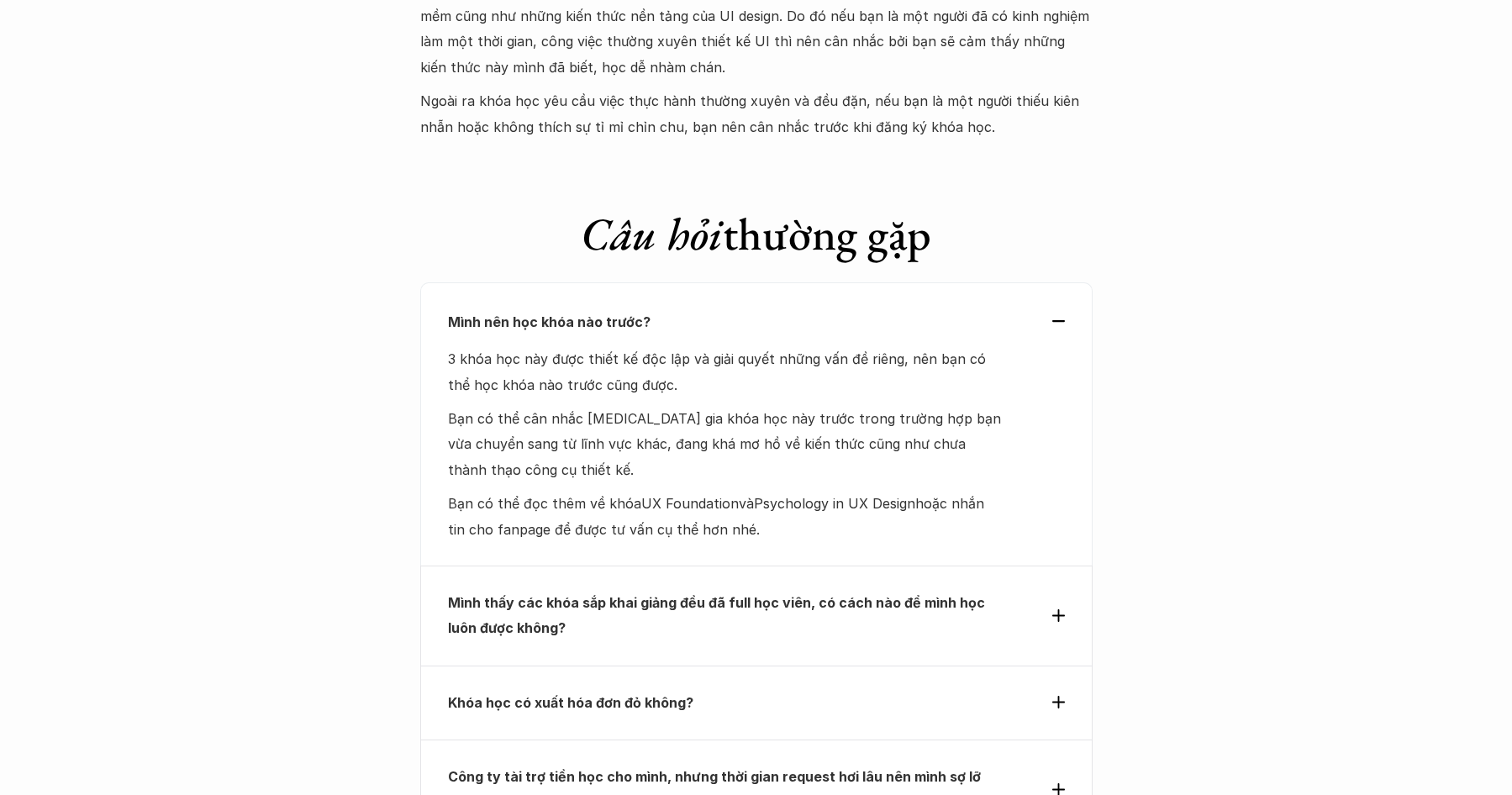
click at [1068, 282] on div "Mình nên học khóa nào trước? 3 khóa học này được thiết kế độc lập và giải quyết…" at bounding box center [757, 424] width 673 height 283
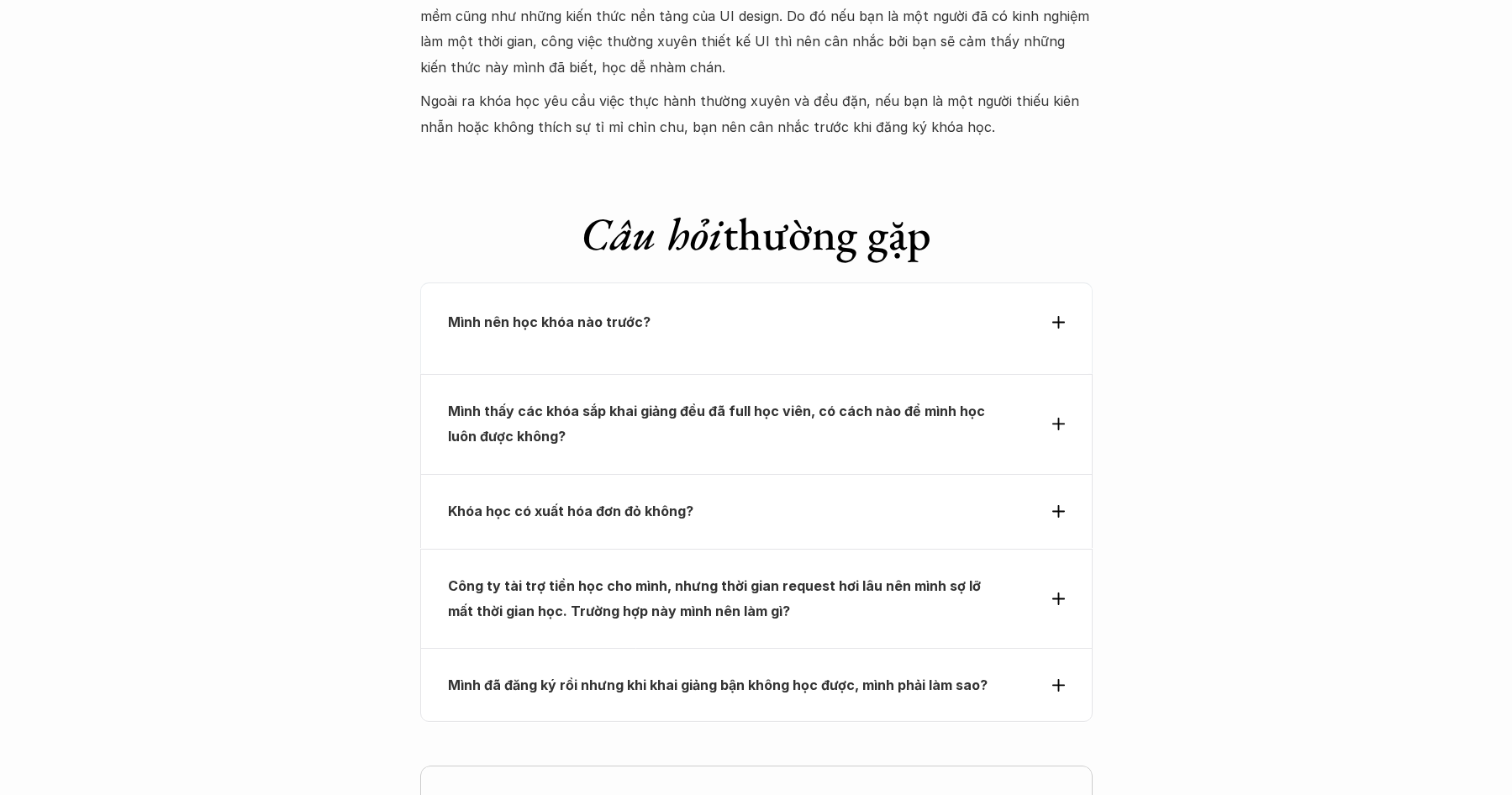
click at [1067, 282] on div "Mình nên học khóa nào trước?" at bounding box center [757, 328] width 673 height 92
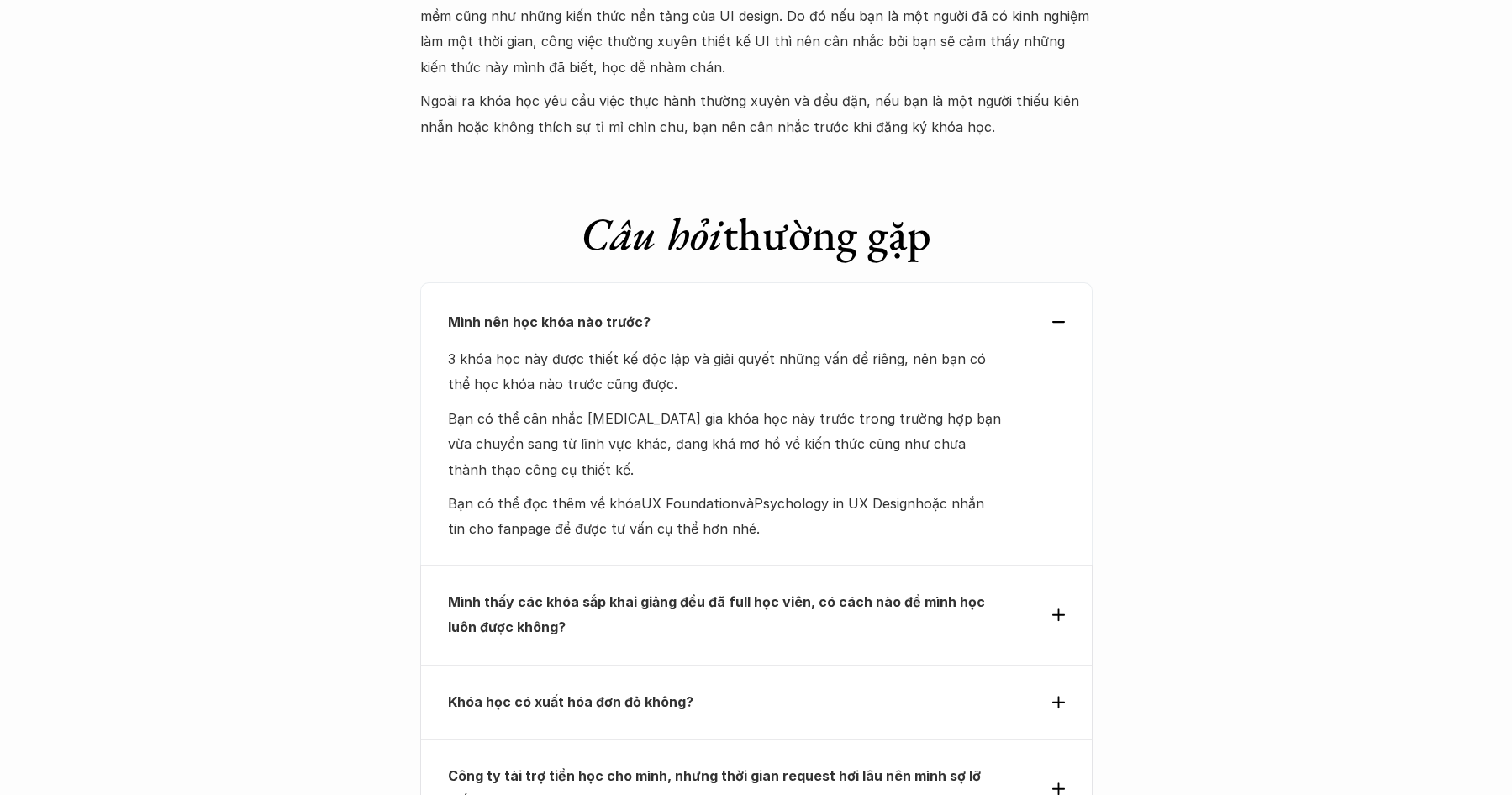
click at [1053, 608] on icon at bounding box center [1058, 614] width 12 height 12
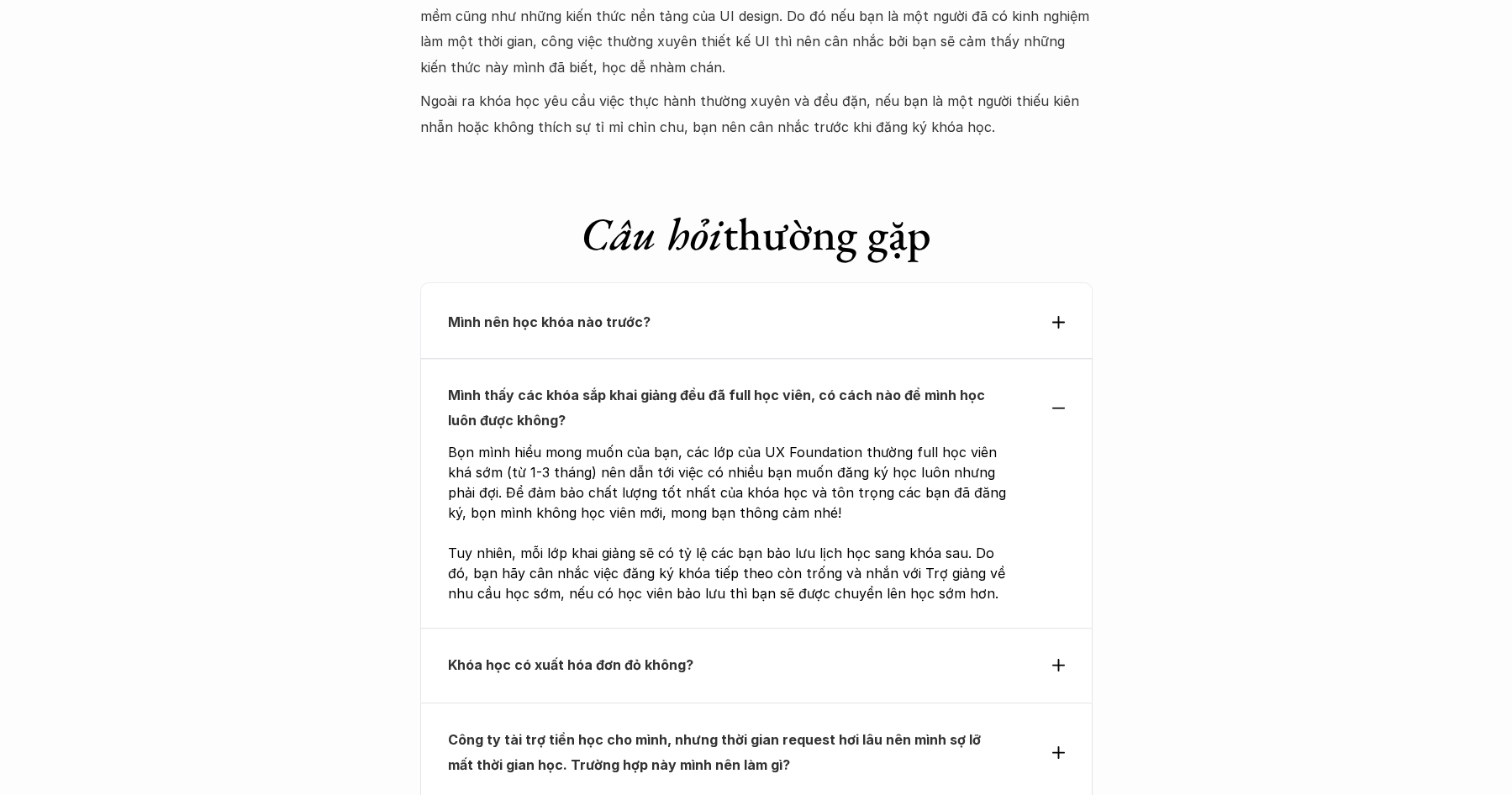
scroll to position [5550, 0]
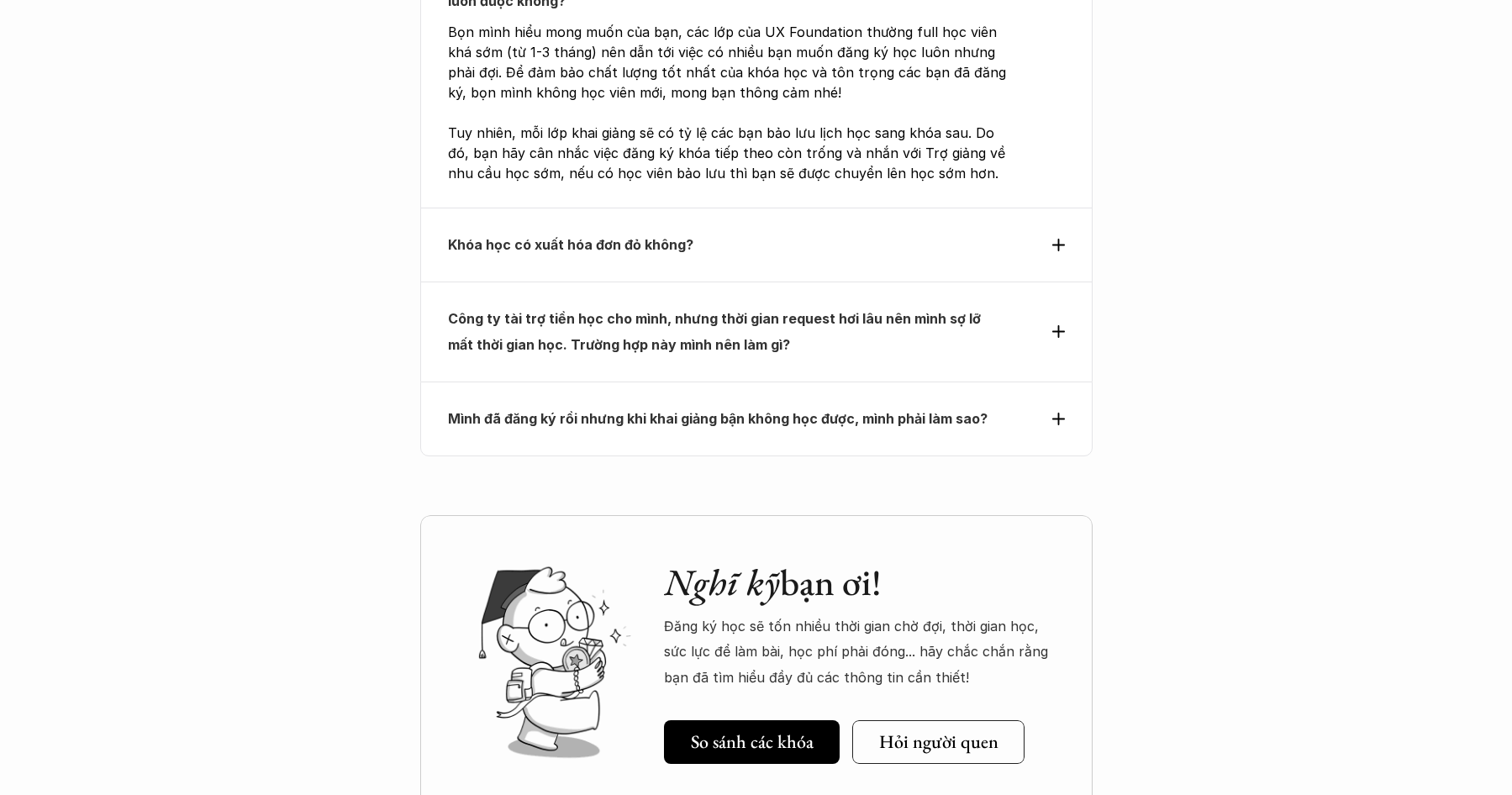
drag, startPoint x: 1215, startPoint y: 396, endPoint x: 1215, endPoint y: 461, distance: 65.0
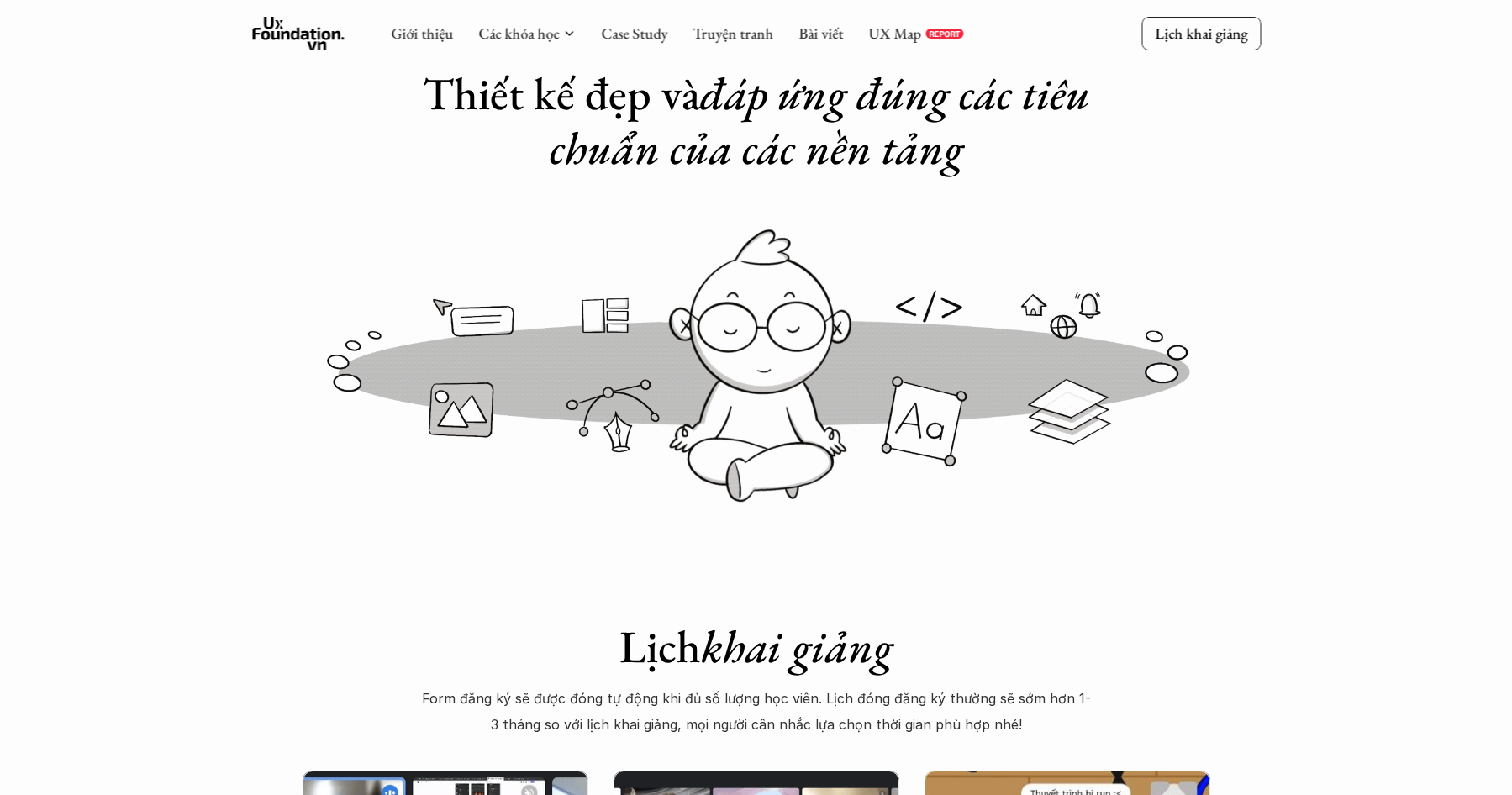
scroll to position [0, 0]
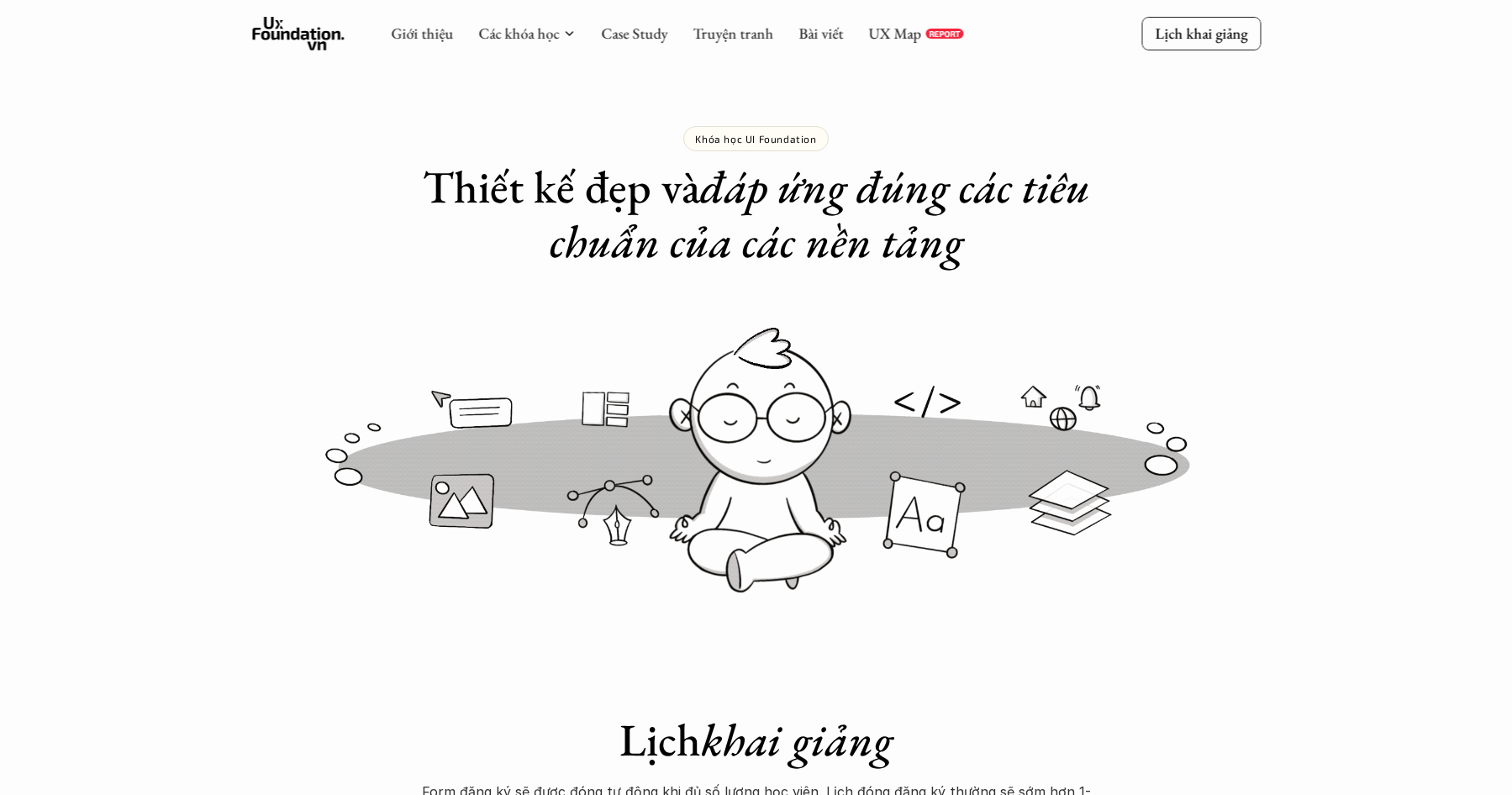
drag, startPoint x: 1311, startPoint y: 518, endPoint x: 1286, endPoint y: 273, distance: 246.3
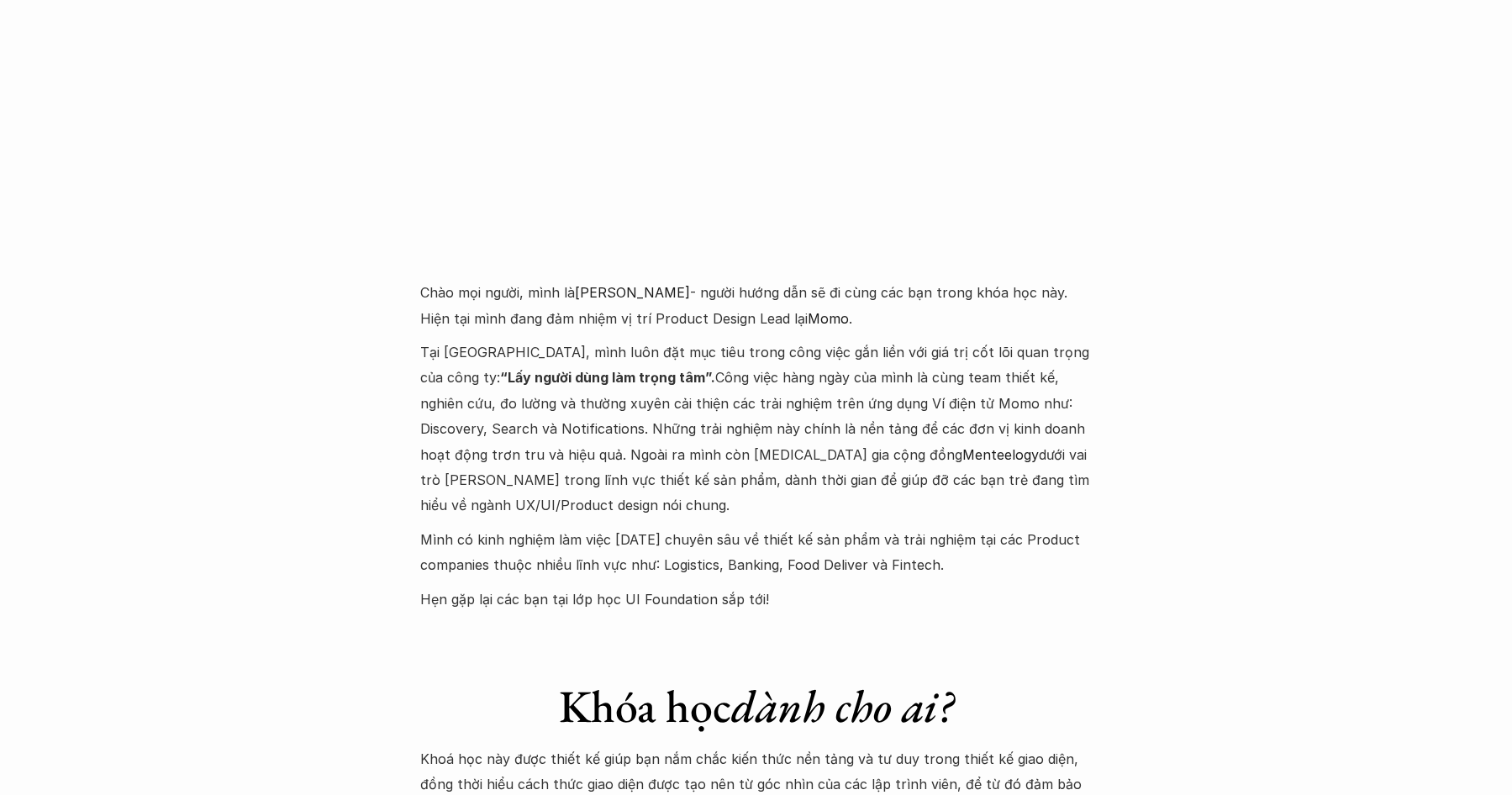
scroll to position [5935, 0]
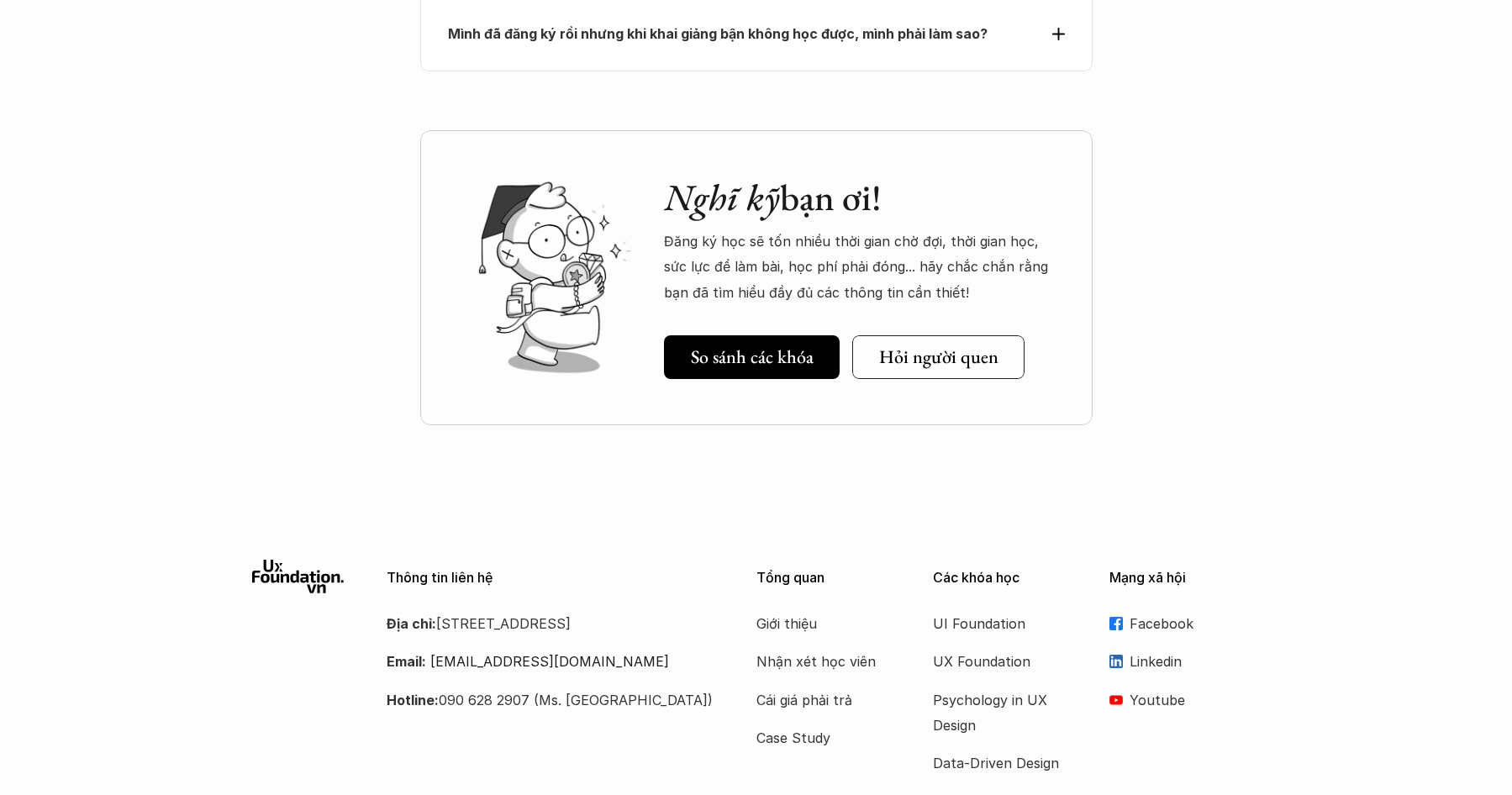
drag, startPoint x: 1252, startPoint y: 146, endPoint x: 1311, endPoint y: 636, distance: 493.5
drag, startPoint x: 516, startPoint y: 537, endPoint x: 441, endPoint y: 539, distance: 75.0
click at [441, 611] on p "Địa chỉ: Tầng 6, số 116 Trung Liệt, phường Trung Liệt, quận Đống Đa" at bounding box center [550, 623] width 328 height 26
drag, startPoint x: 441, startPoint y: 539, endPoint x: 531, endPoint y: 540, distance: 90.0
click at [531, 611] on p "Địa chỉ: Tầng 6, số 116 Trung Liệt, phường Trung Liệt, quận Đống Đa" at bounding box center [550, 623] width 328 height 26
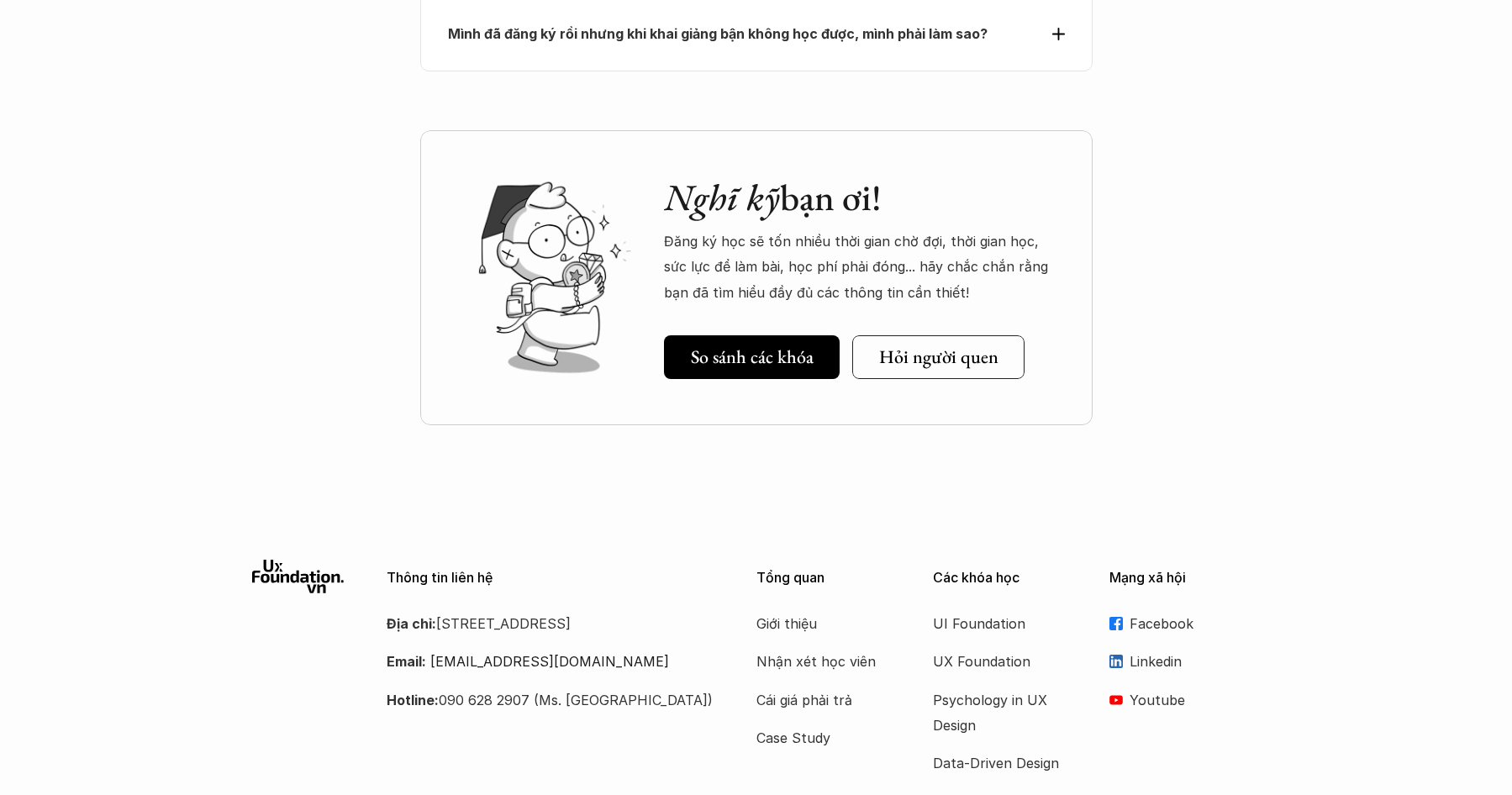
click at [545, 611] on p "Địa chỉ: Tầng 6, số 116 Trung Liệt, phường Trung Liệt, quận Đống Đa" at bounding box center [550, 623] width 328 height 26
drag, startPoint x: 538, startPoint y: 551, endPoint x: 492, endPoint y: 519, distance: 56.0
click at [492, 611] on p "Địa chỉ: Tầng 6, số 116 Trung Liệt, phường Trung Liệt, quận Đống Đa" at bounding box center [550, 623] width 328 height 26
copy p "số 116 Trung Liệt, phường Trung Liệt, quận Đống Đa"
